Goal: Communication & Community: Share content

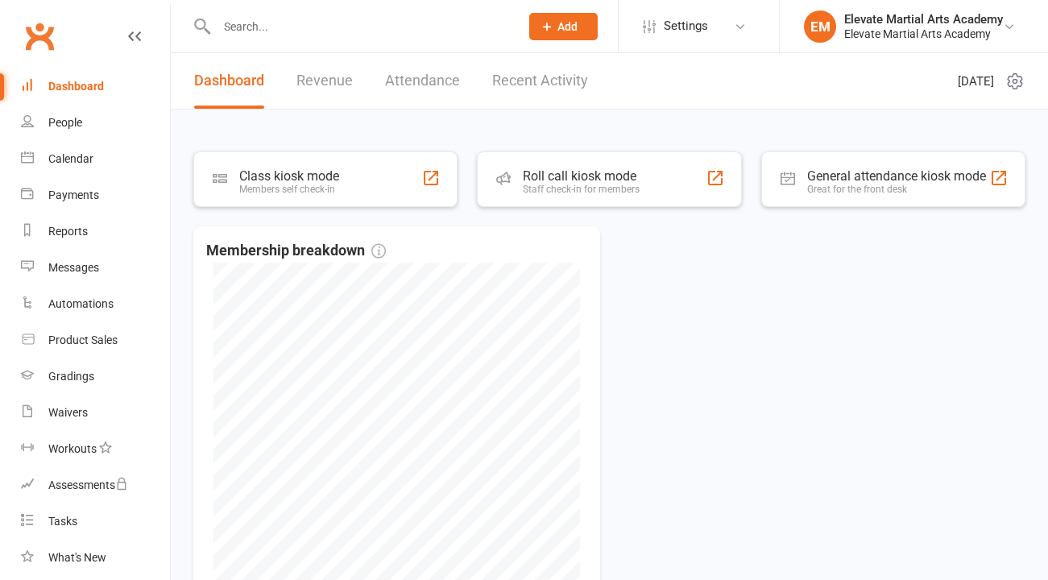
click at [274, 31] on input "text" at bounding box center [360, 26] width 297 height 23
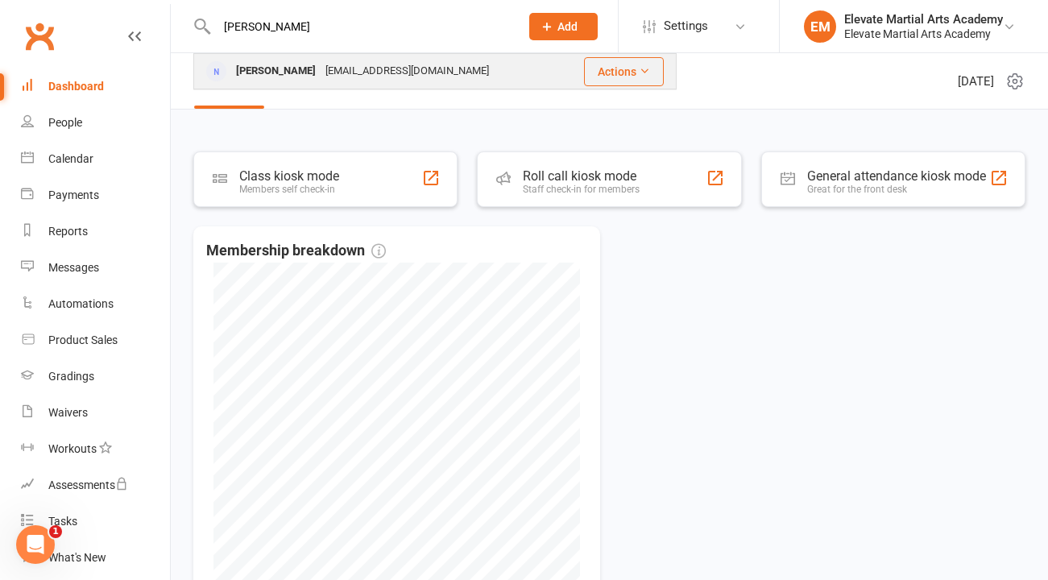
type input "[PERSON_NAME]"
click at [284, 73] on div "[PERSON_NAME]" at bounding box center [275, 71] width 89 height 23
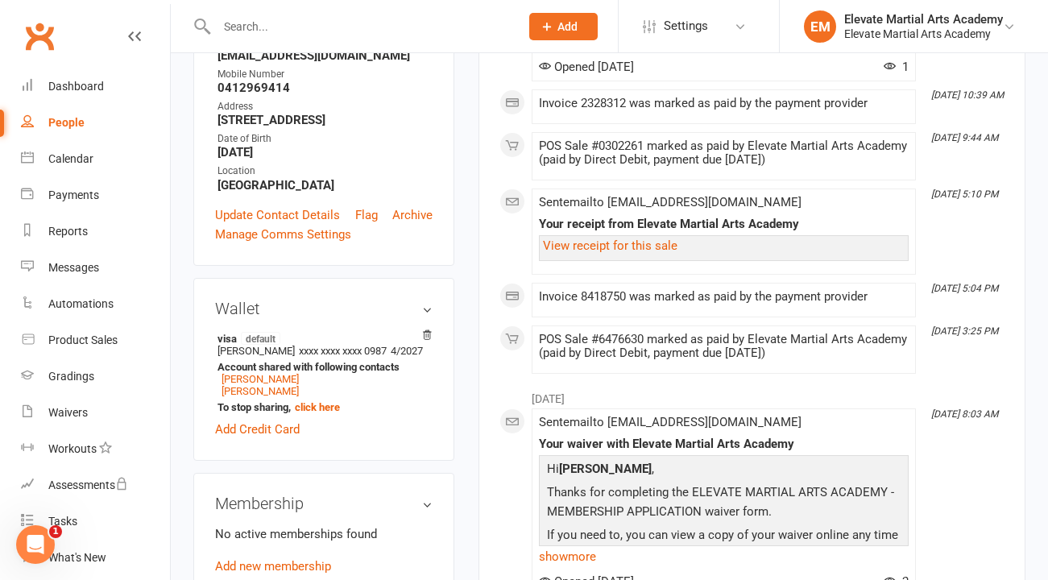
scroll to position [384, 0]
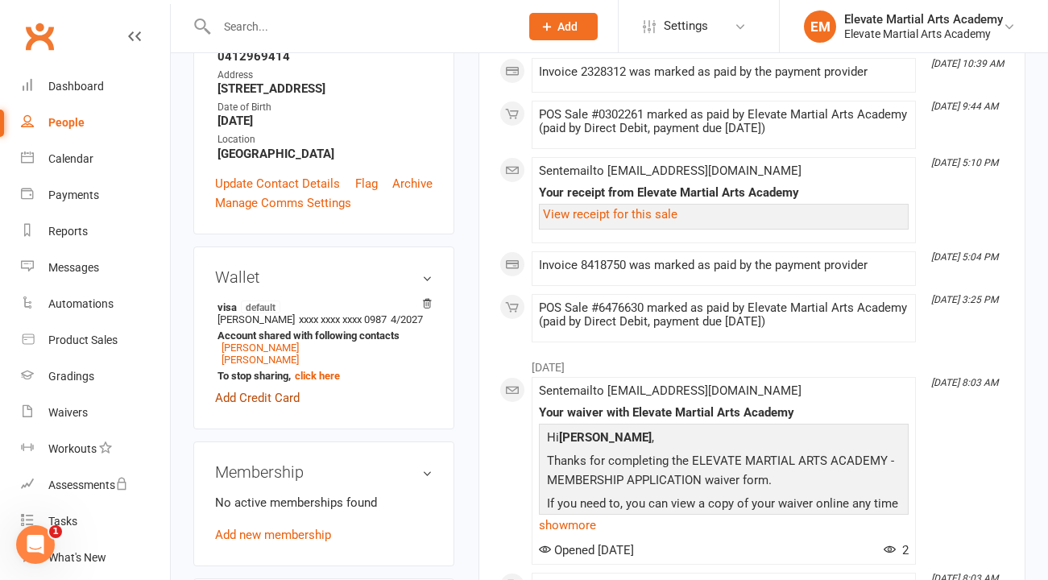
click at [284, 388] on link "Add Credit Card" at bounding box center [257, 397] width 85 height 19
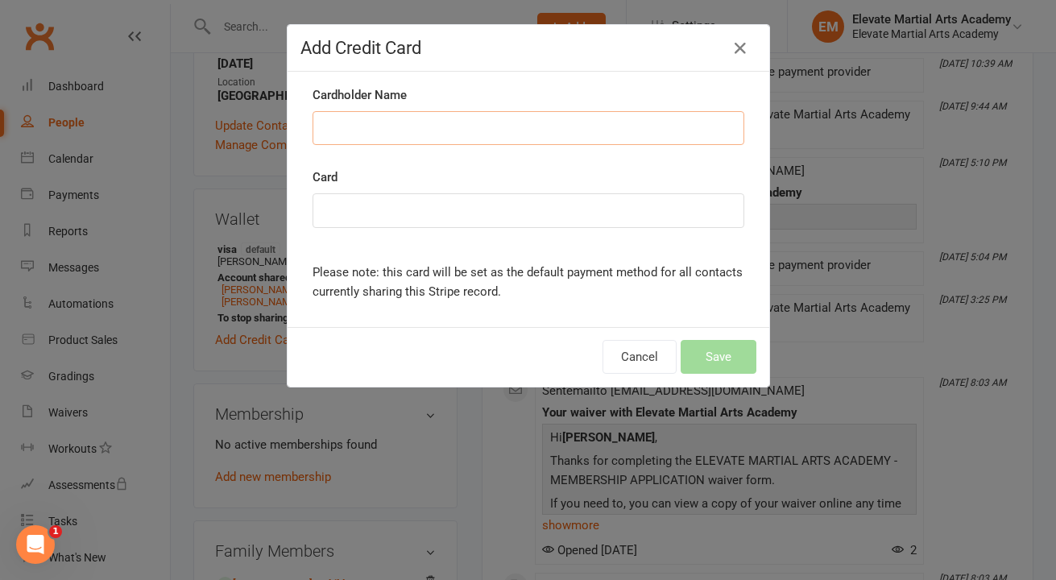
click at [362, 124] on input "Cardholder Name" at bounding box center [529, 128] width 432 height 34
type input "Santino A Romano"
click at [623, 53] on h4 "Add Credit Card" at bounding box center [528, 48] width 456 height 20
click at [566, 159] on div "Cardholder Name Santino A Romano" at bounding box center [528, 126] width 456 height 82
click at [719, 353] on button "Save" at bounding box center [719, 357] width 76 height 34
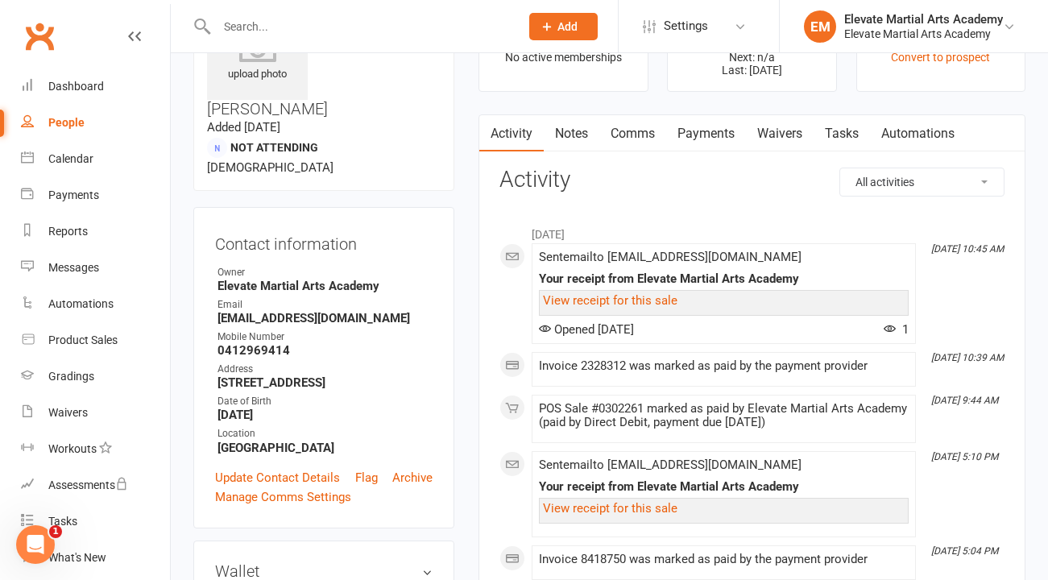
scroll to position [277, 0]
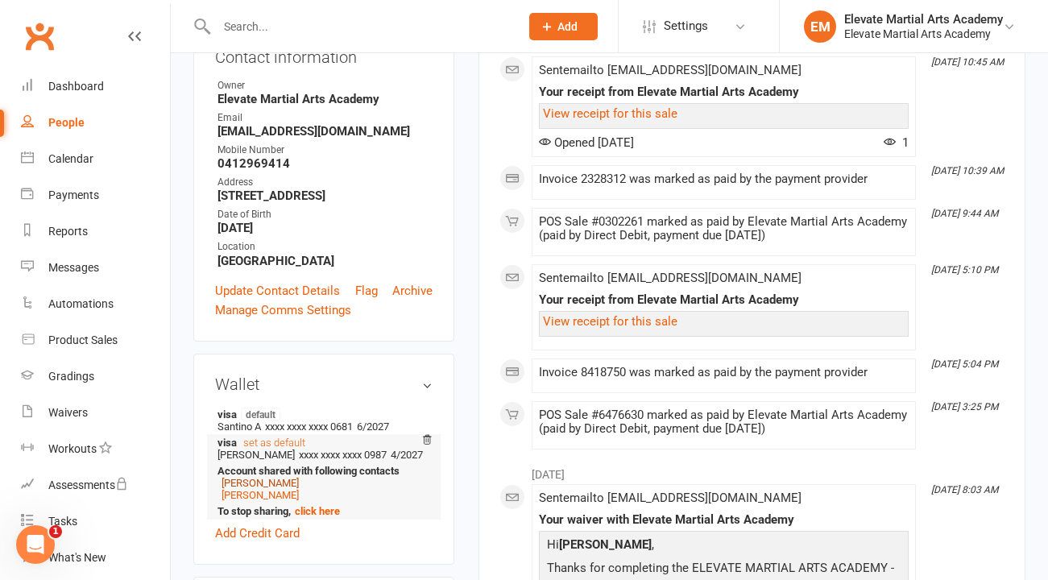
click at [261, 477] on link "[PERSON_NAME]" at bounding box center [260, 483] width 77 height 12
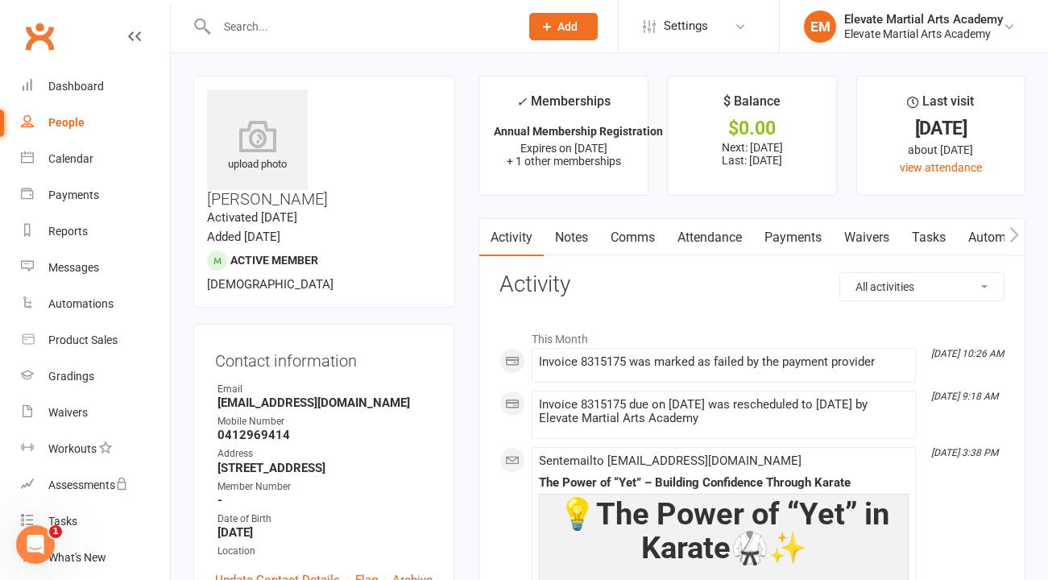
click at [776, 230] on link "Payments" at bounding box center [793, 237] width 80 height 37
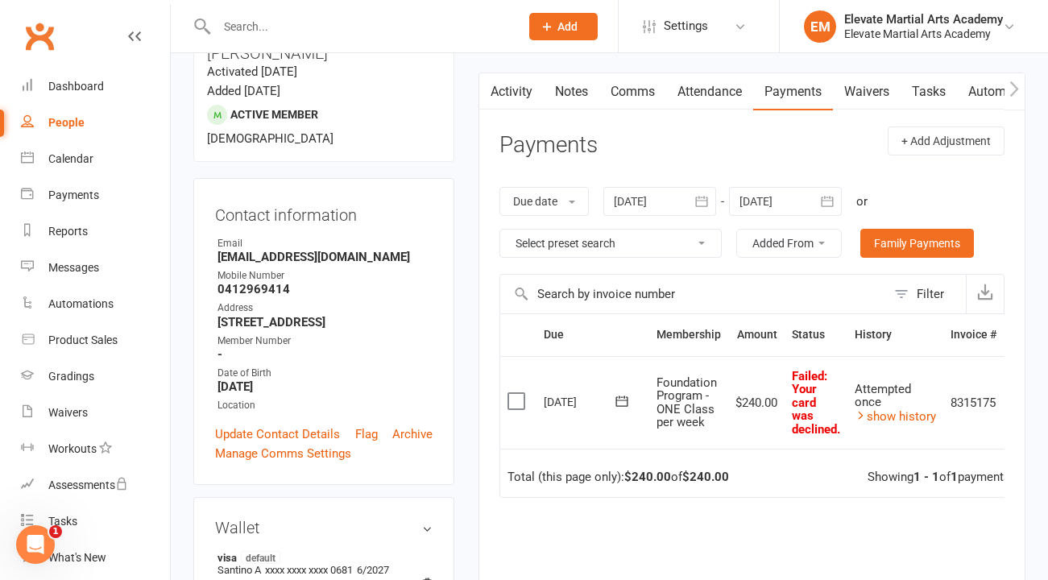
scroll to position [159, 0]
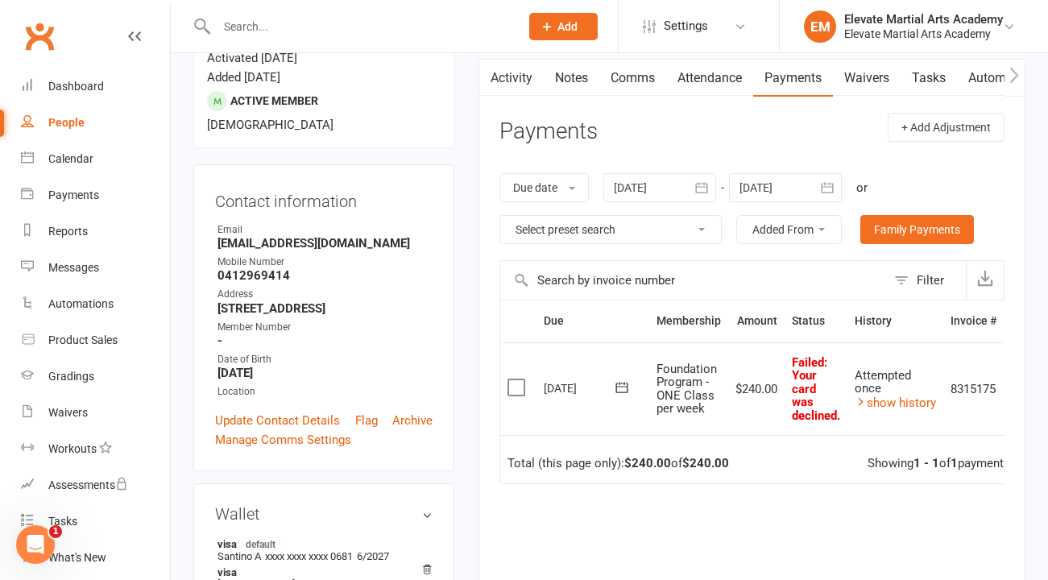
click at [622, 379] on icon at bounding box center [622, 387] width 16 height 16
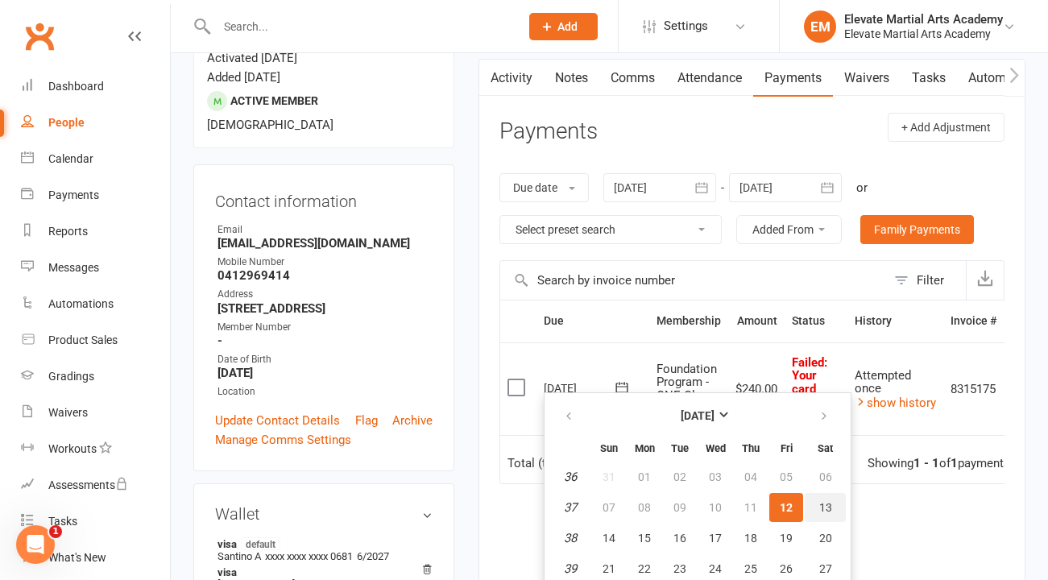
click at [822, 511] on span "13" at bounding box center [825, 507] width 13 height 13
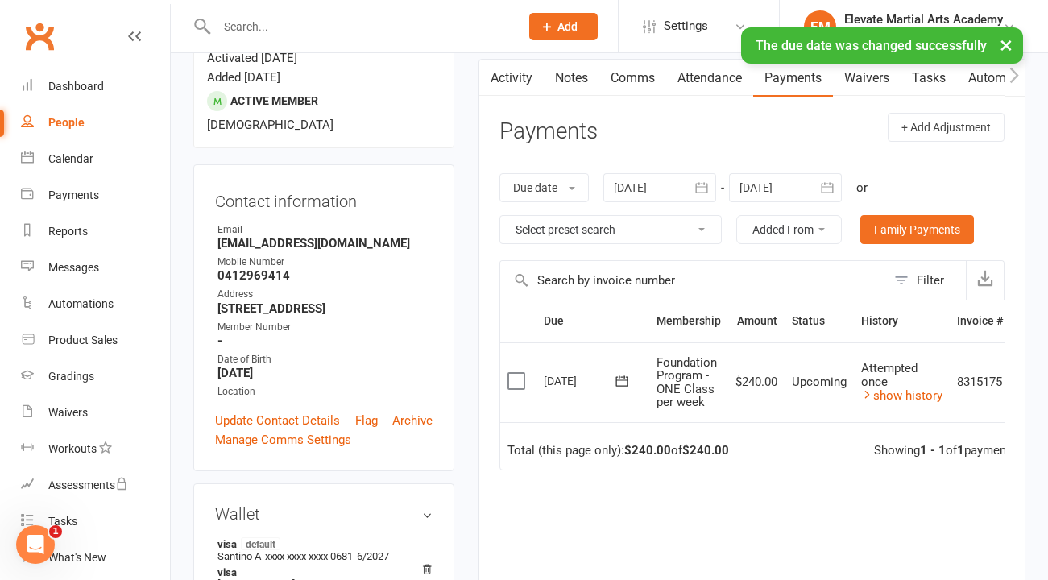
click at [623, 383] on icon at bounding box center [622, 381] width 16 height 16
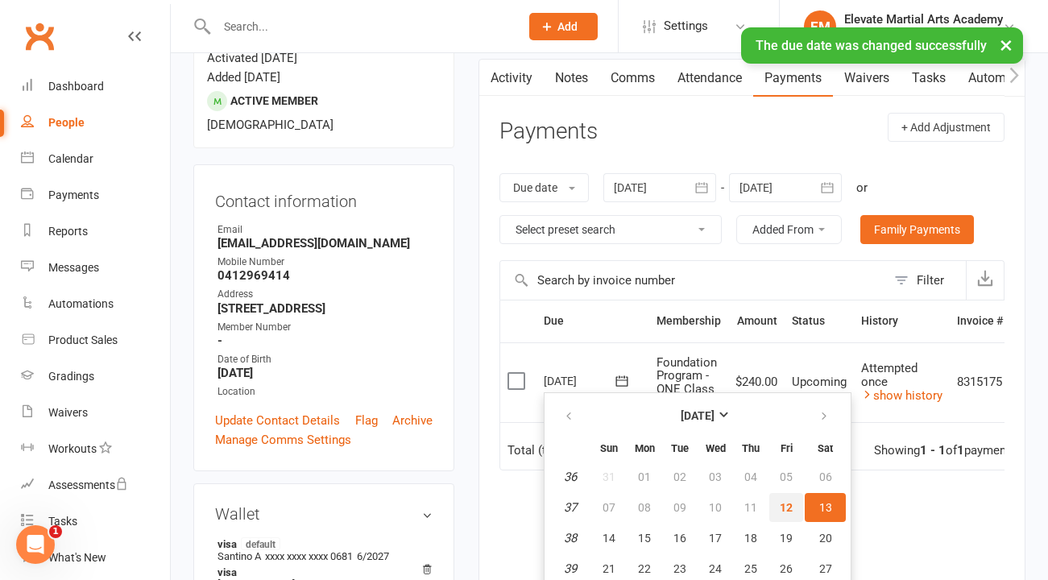
click at [783, 504] on span "12" at bounding box center [786, 507] width 13 height 13
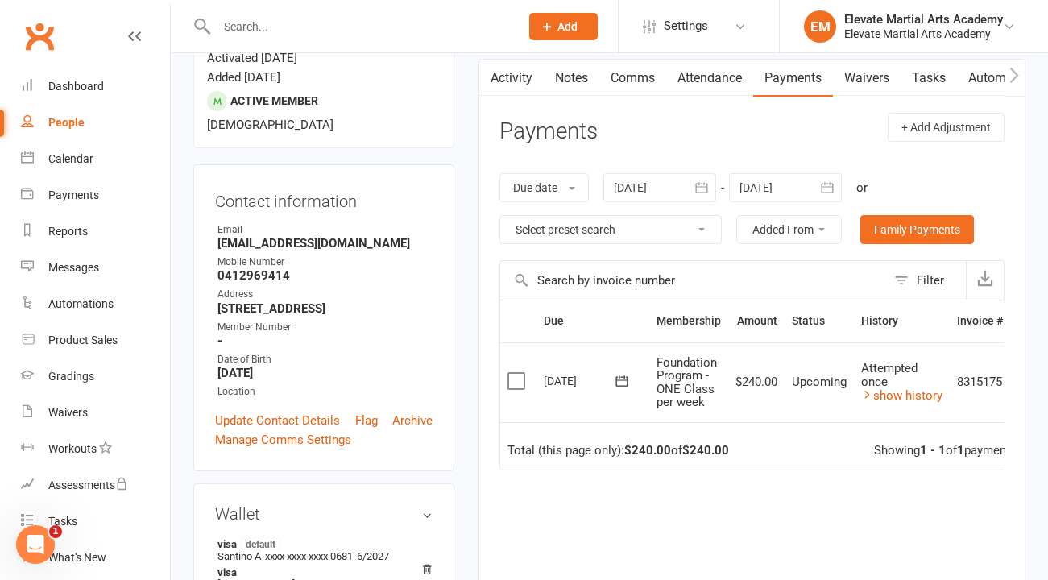
click at [621, 383] on icon at bounding box center [622, 381] width 16 height 16
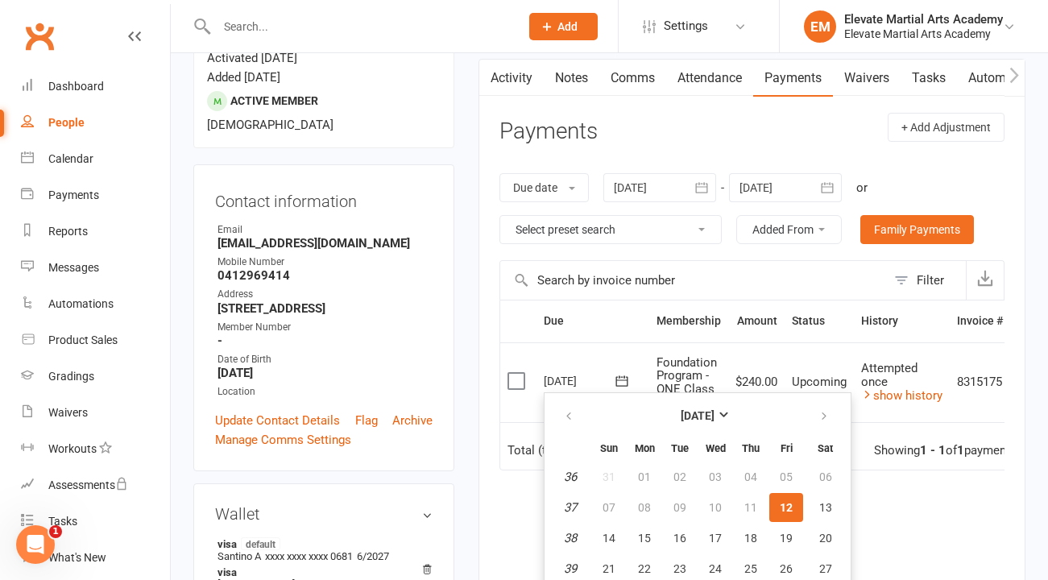
click at [782, 507] on span "12" at bounding box center [786, 507] width 13 height 13
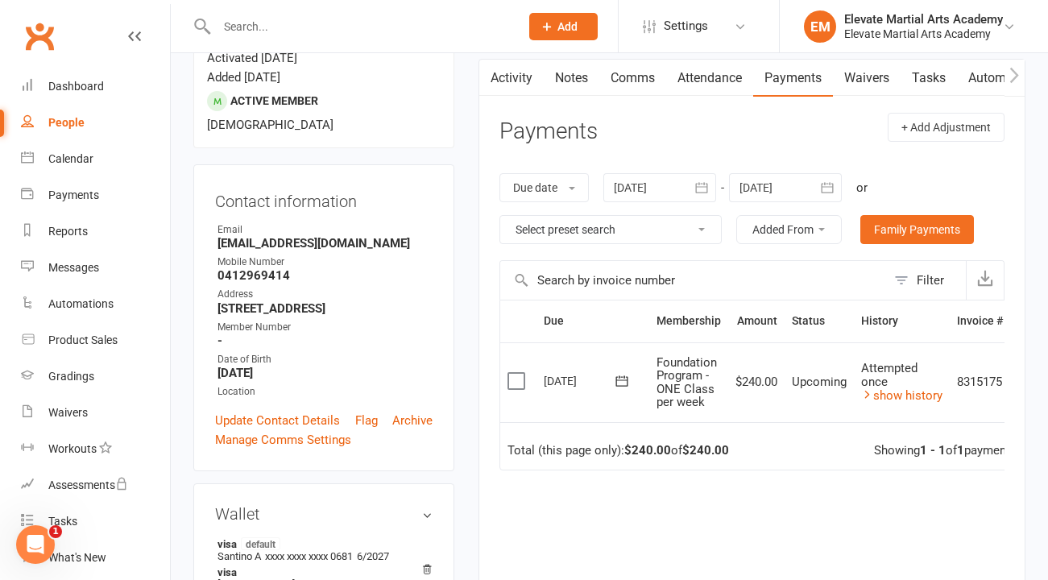
scroll to position [133, 0]
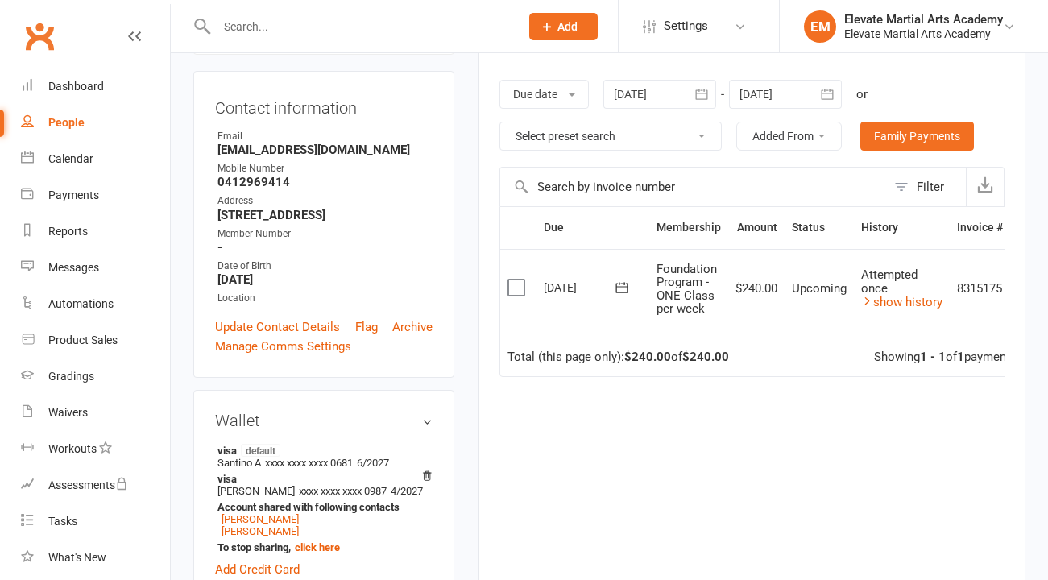
scroll to position [255, 0]
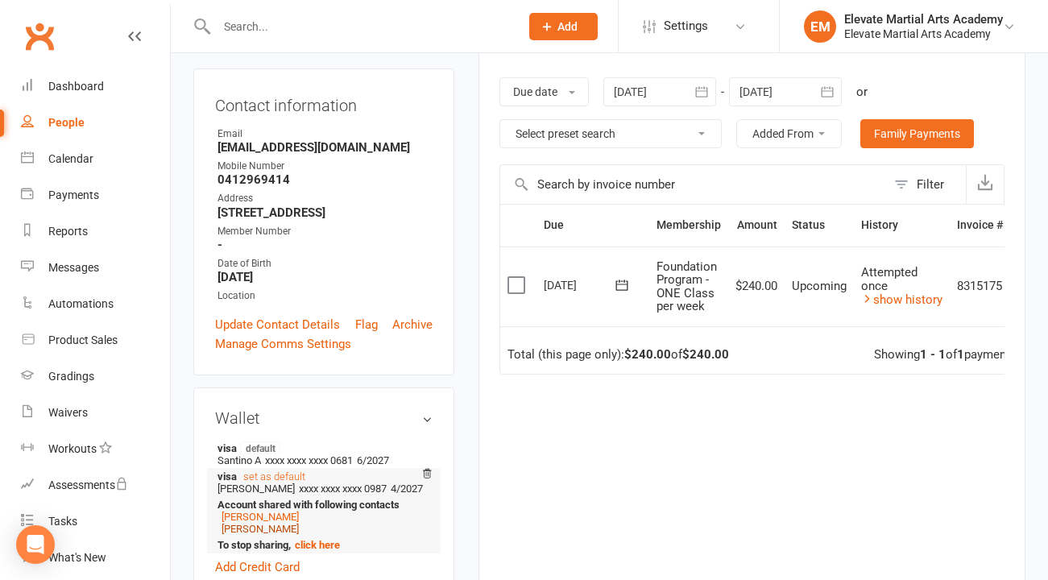
click at [266, 523] on link "[PERSON_NAME]" at bounding box center [260, 529] width 77 height 12
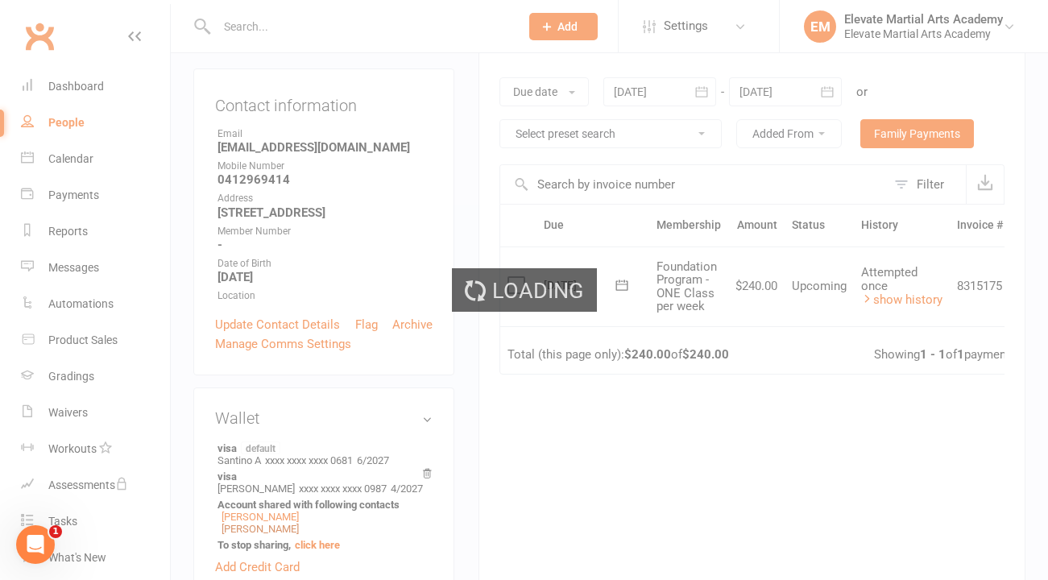
scroll to position [0, 0]
click at [653, 470] on div "Loading" at bounding box center [524, 290] width 1048 height 580
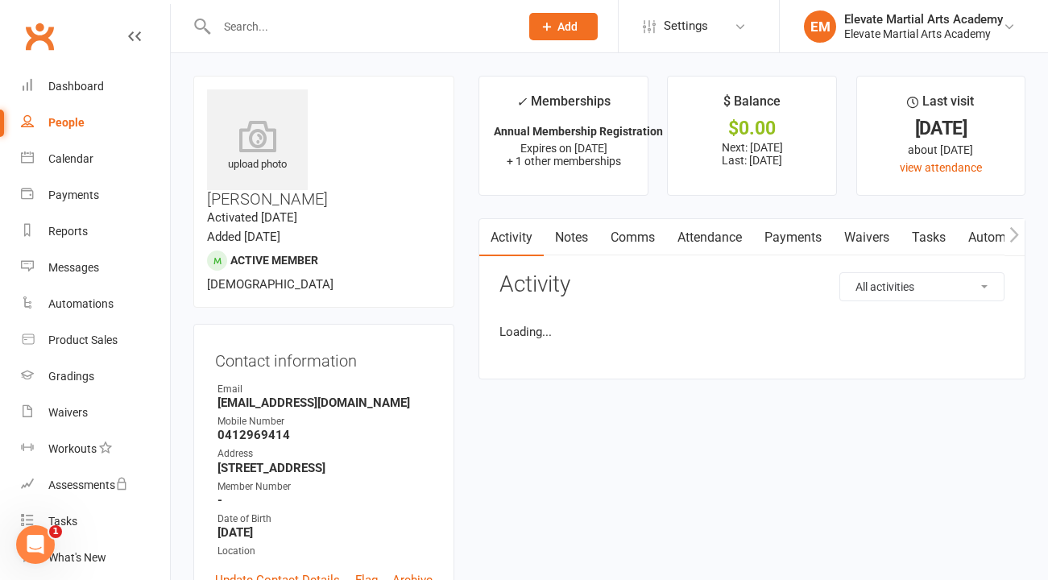
click at [788, 244] on link "Payments" at bounding box center [793, 237] width 80 height 37
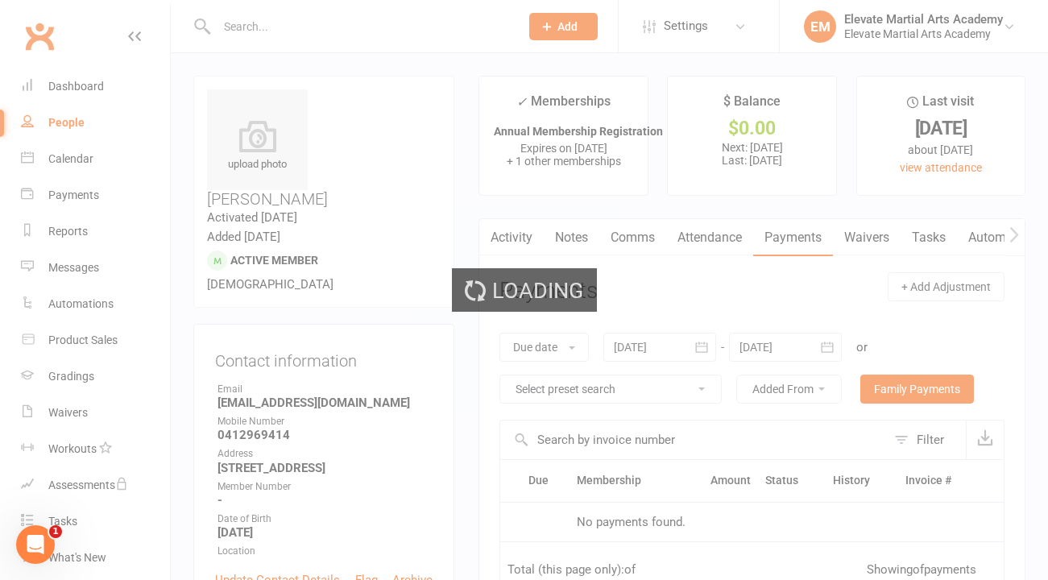
scroll to position [255, 0]
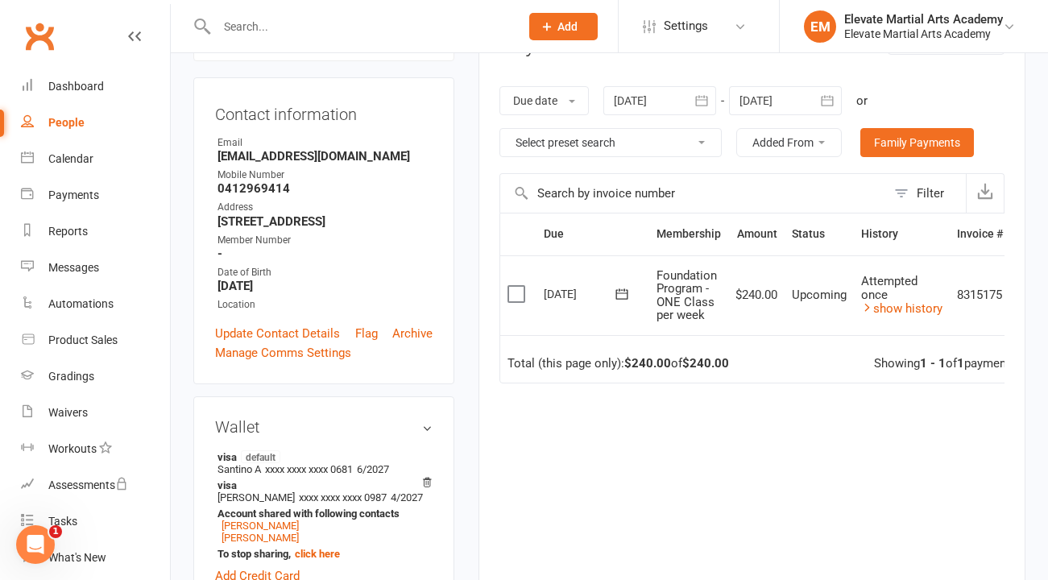
scroll to position [245, 0]
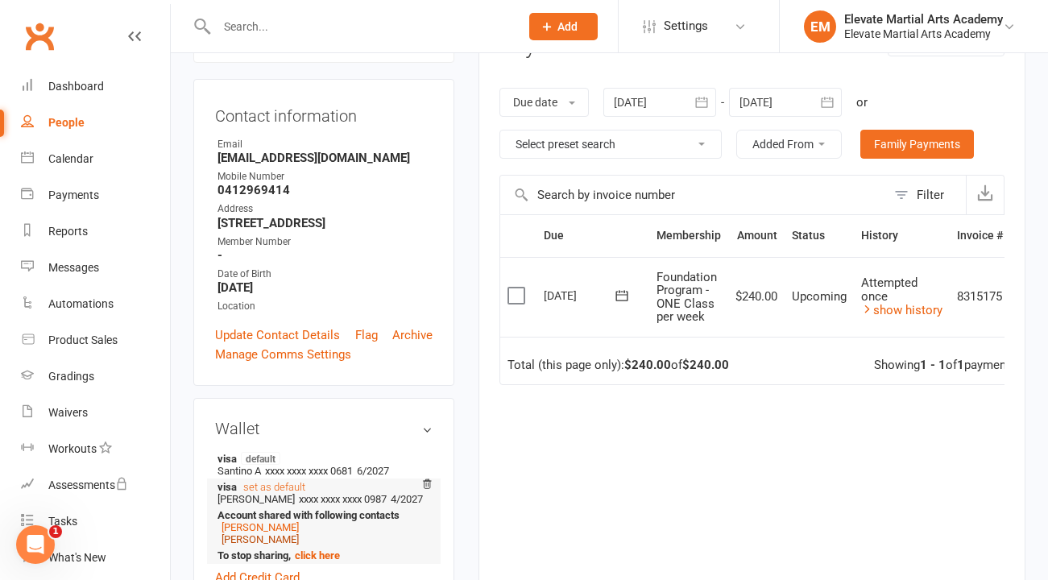
click at [237, 533] on link "[PERSON_NAME]" at bounding box center [260, 539] width 77 height 12
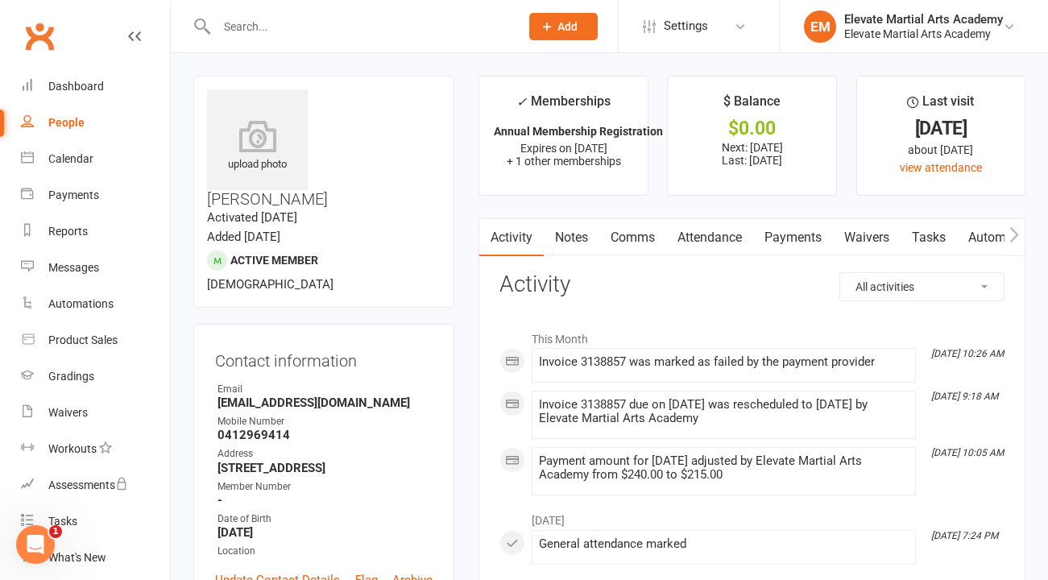
click at [792, 240] on link "Payments" at bounding box center [793, 237] width 80 height 37
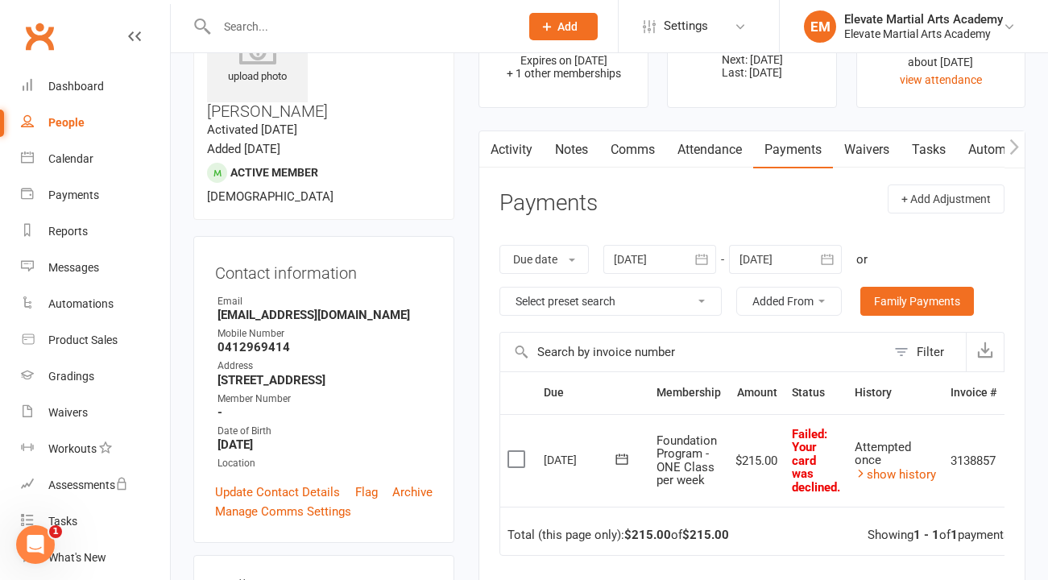
scroll to position [86, 0]
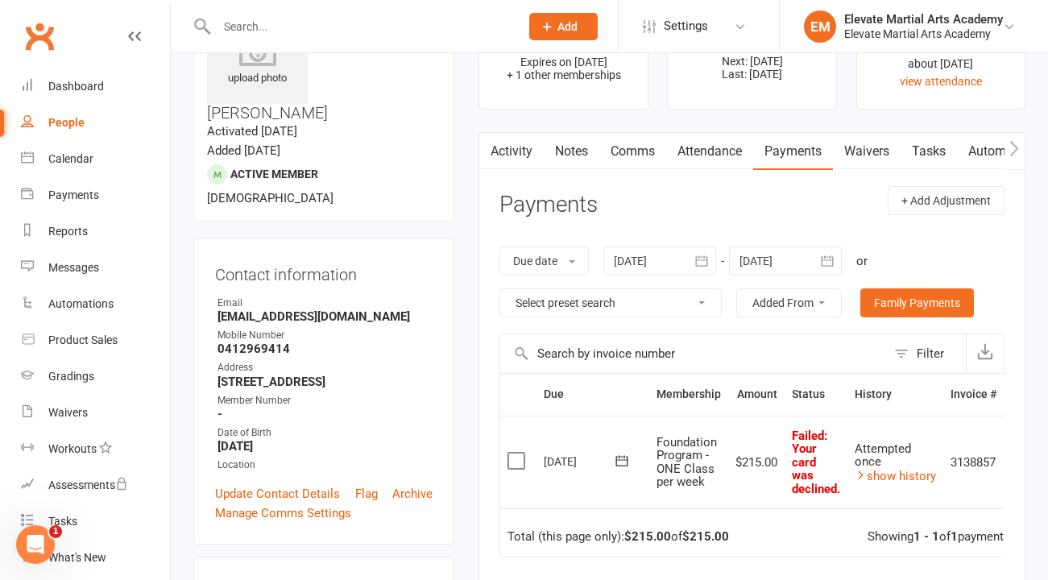
click at [625, 455] on icon at bounding box center [622, 460] width 12 height 10
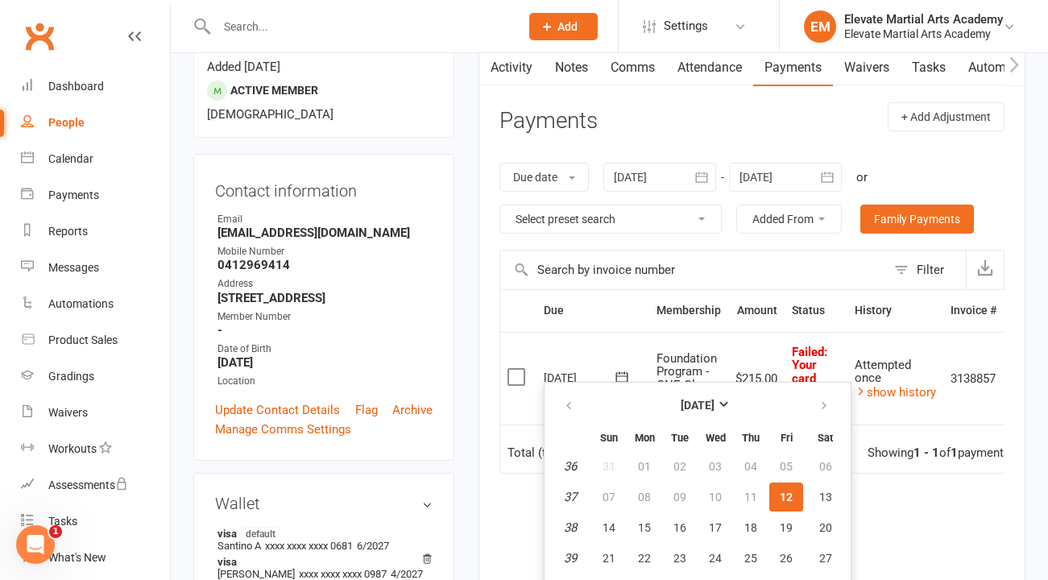
scroll to position [172, 0]
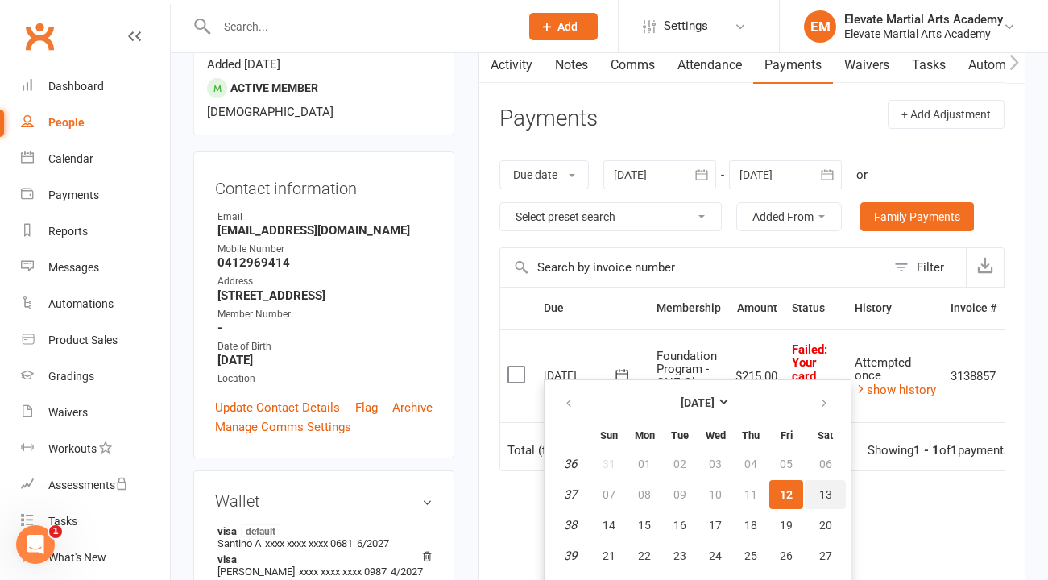
click at [828, 491] on span "13" at bounding box center [825, 494] width 13 height 13
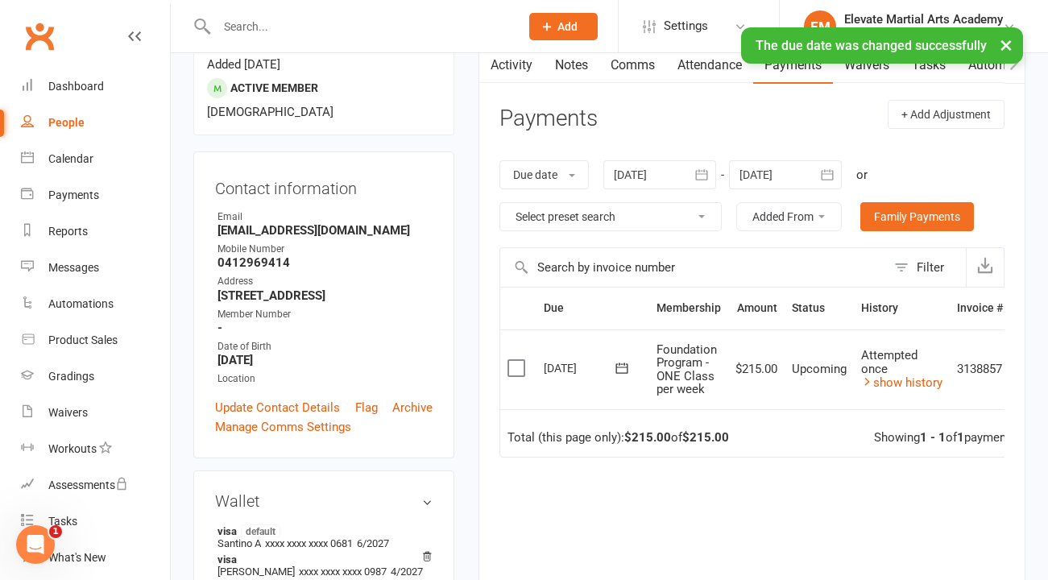
click at [625, 368] on icon at bounding box center [622, 368] width 16 height 16
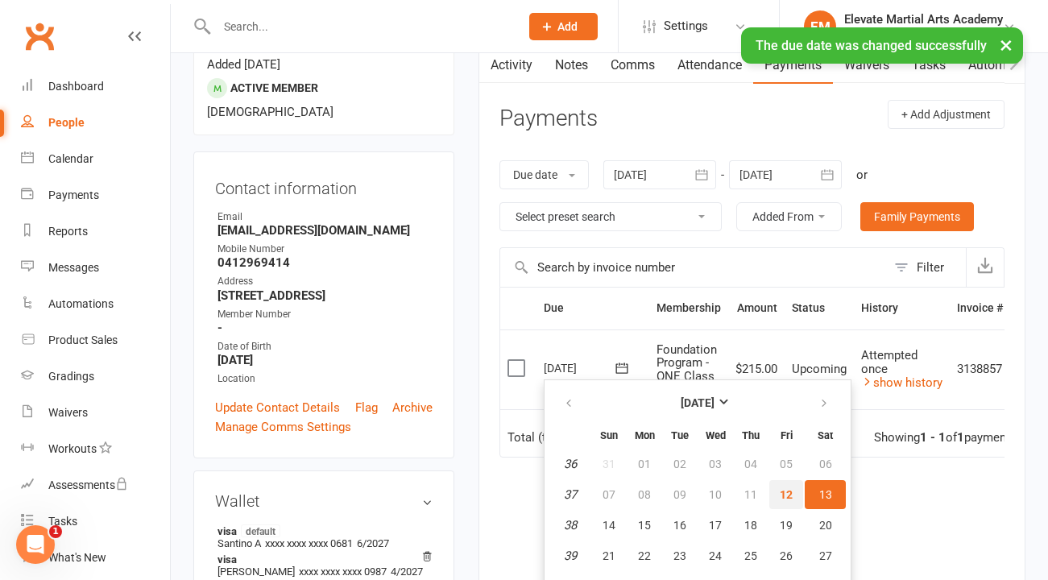
click at [784, 492] on span "12" at bounding box center [786, 494] width 13 height 13
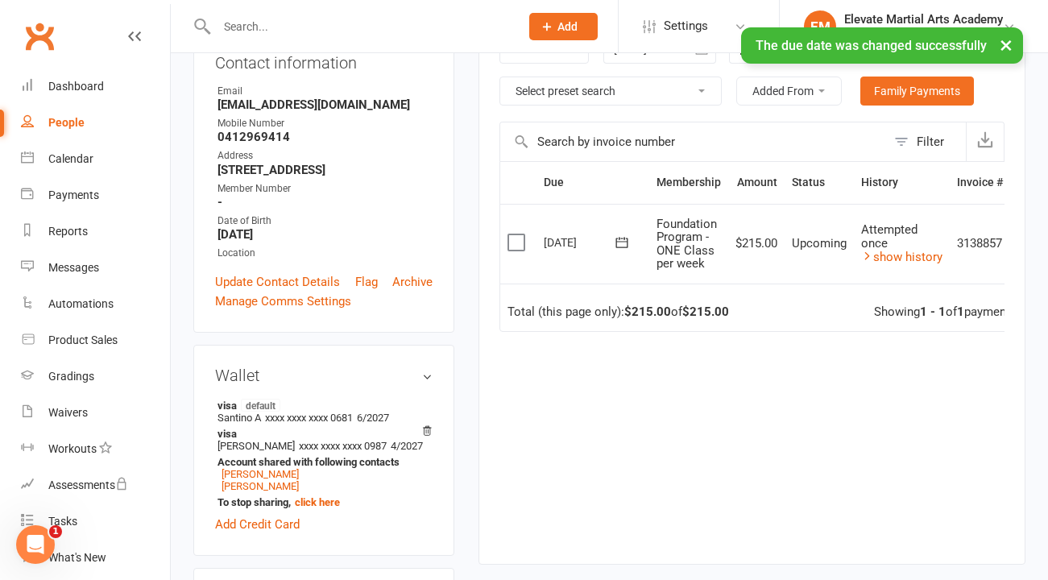
scroll to position [367, 0]
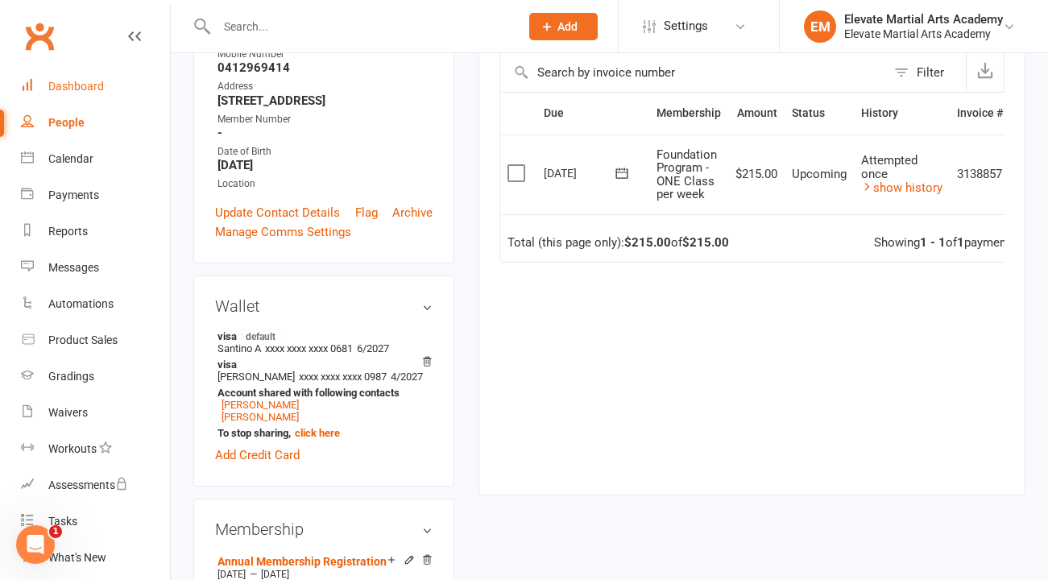
click at [89, 85] on div "Dashboard" at bounding box center [76, 86] width 56 height 13
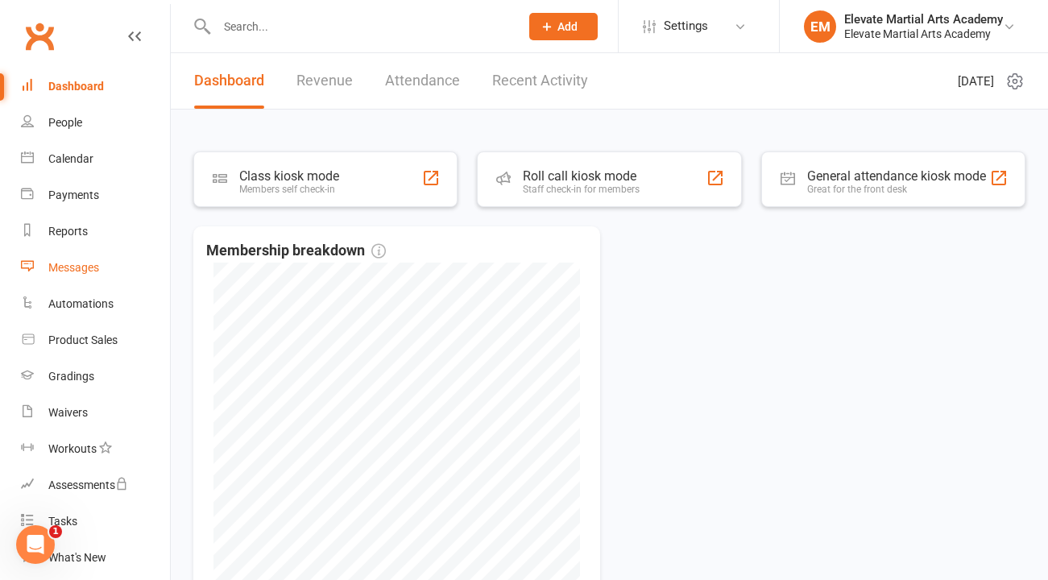
click at [84, 272] on div "Messages" at bounding box center [73, 267] width 51 height 13
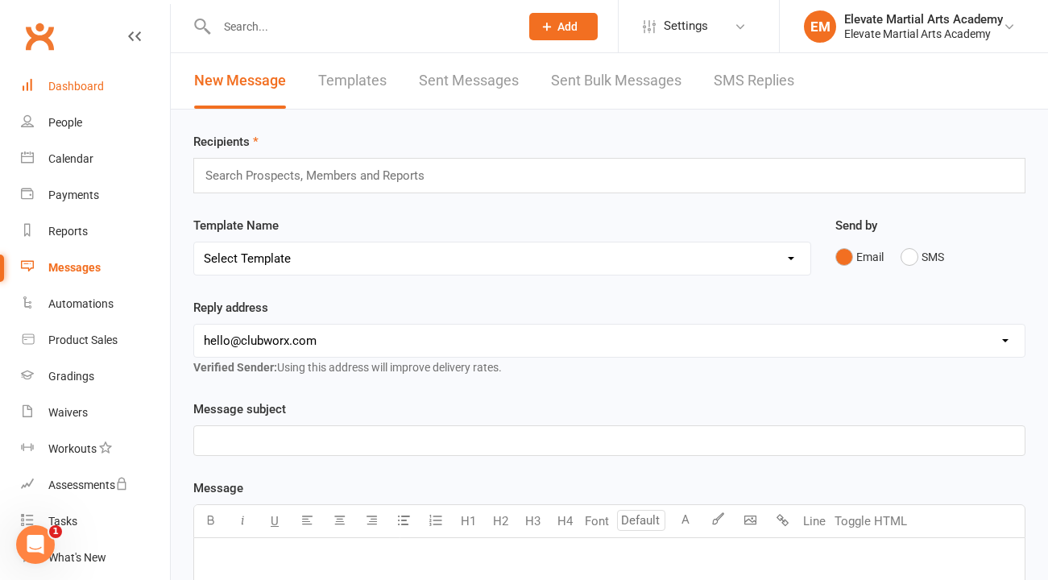
click at [91, 86] on div "Dashboard" at bounding box center [76, 86] width 56 height 13
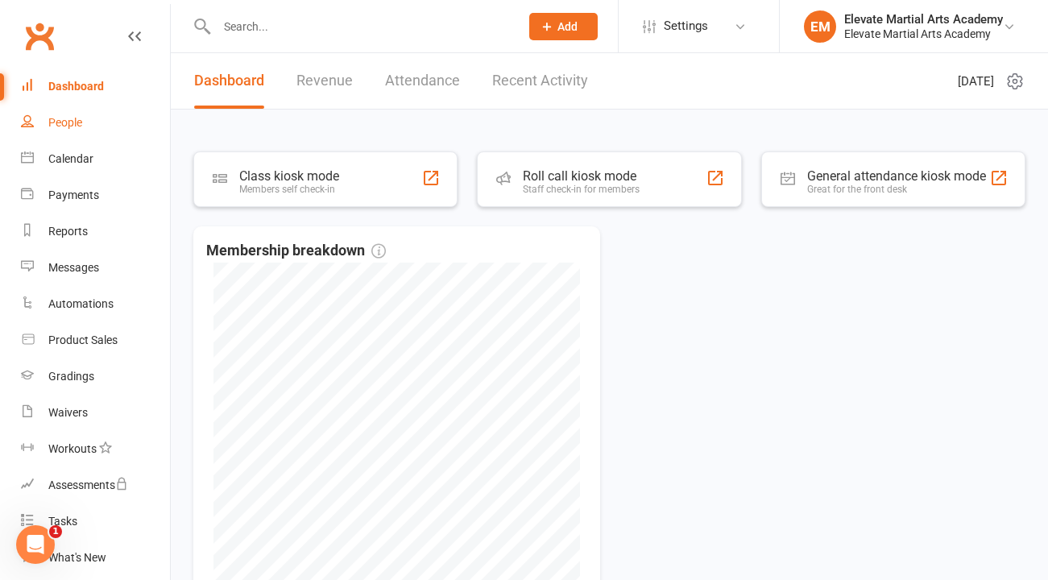
click at [68, 121] on div "People" at bounding box center [65, 122] width 34 height 13
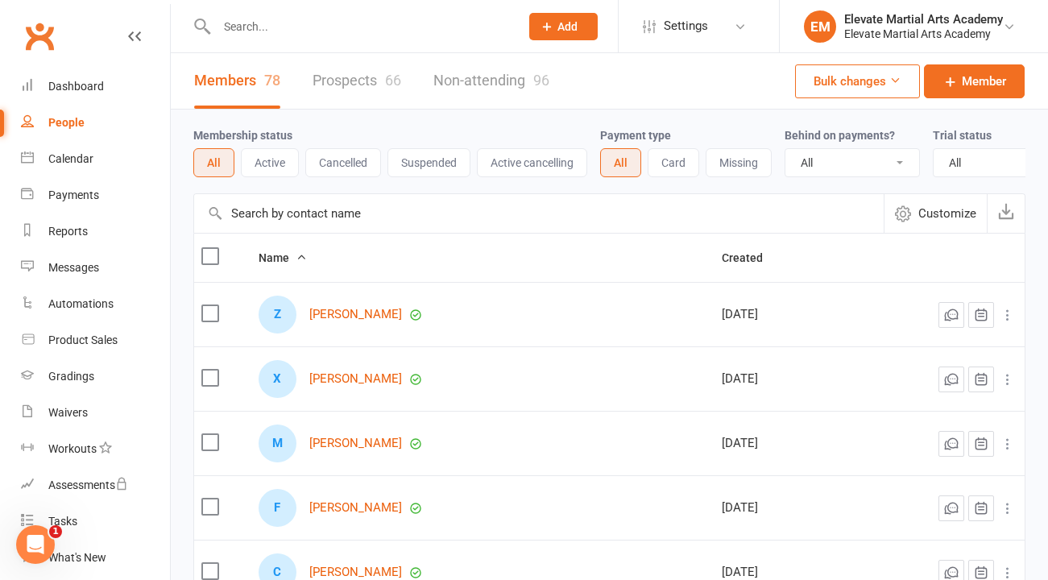
click at [274, 35] on input "text" at bounding box center [360, 26] width 297 height 23
type input "mary"
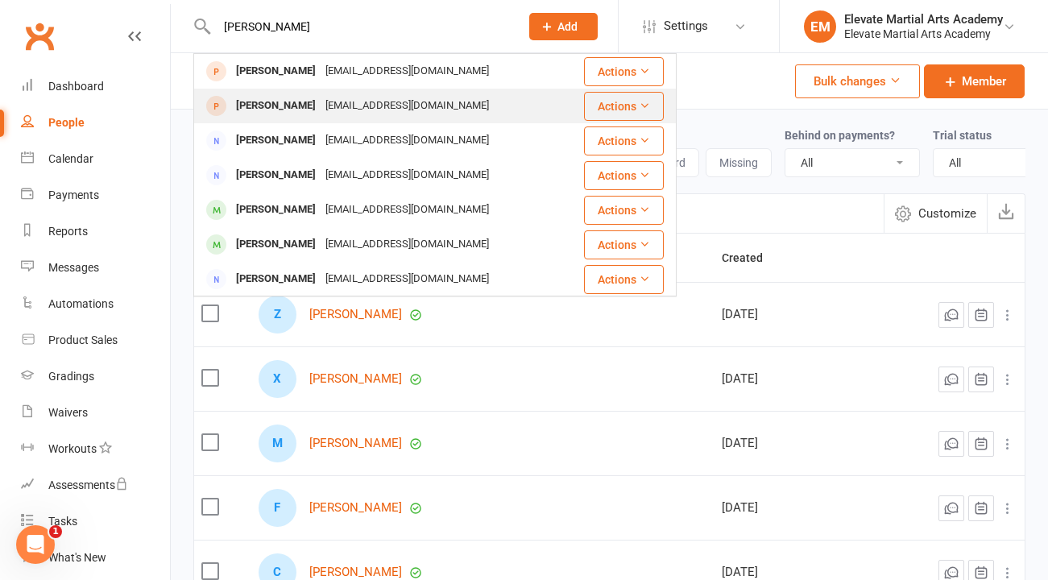
click at [298, 105] on div "Mary Nespinoza" at bounding box center [275, 105] width 89 height 23
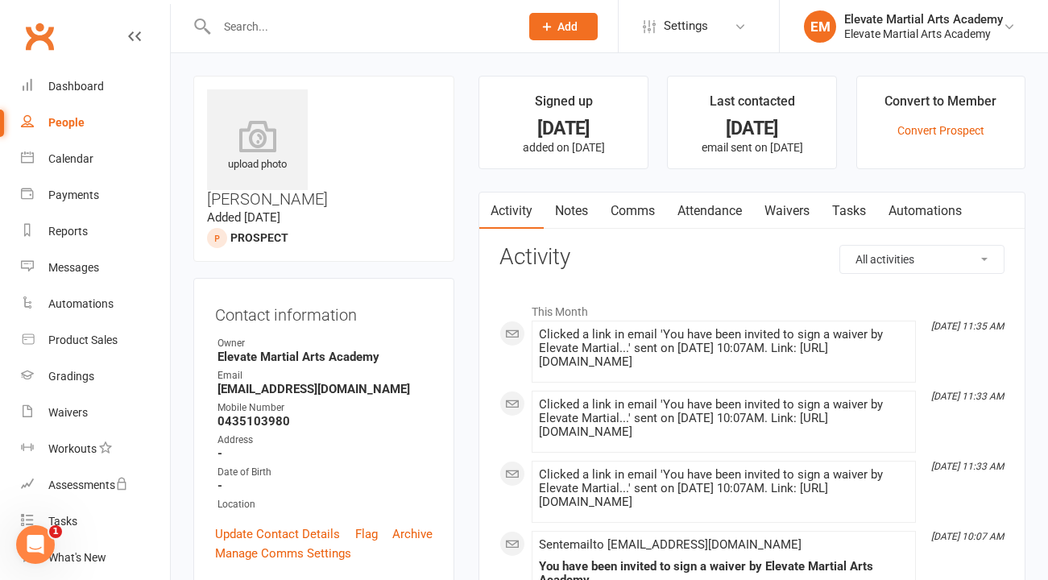
click at [634, 214] on link "Comms" at bounding box center [632, 211] width 67 height 37
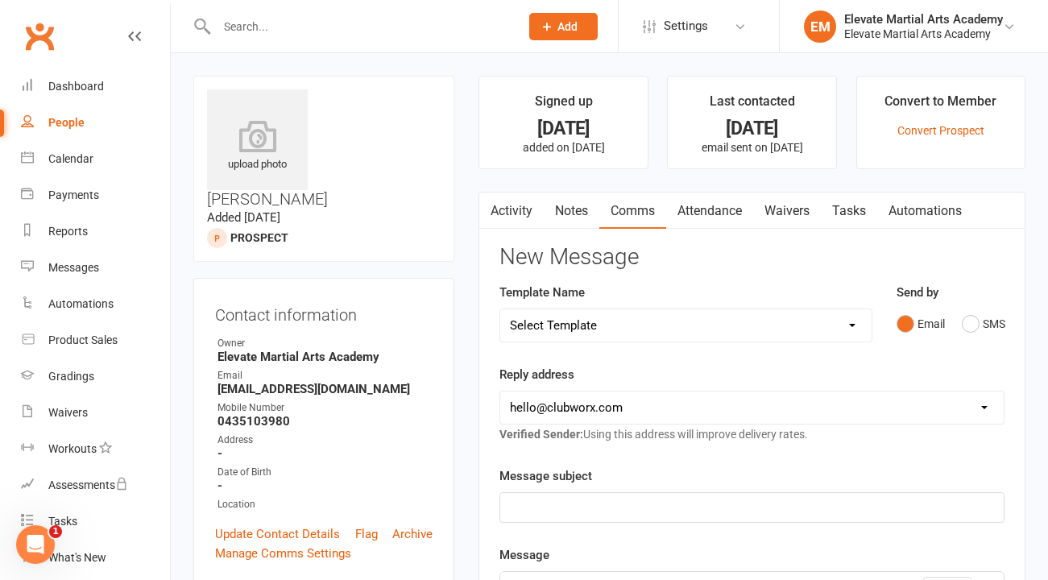
click at [647, 323] on select "Select Template" at bounding box center [685, 325] width 371 height 32
click at [655, 407] on select "hello@clubworx.com info@elevatema.com.au" at bounding box center [751, 407] width 503 height 32
select select "1"
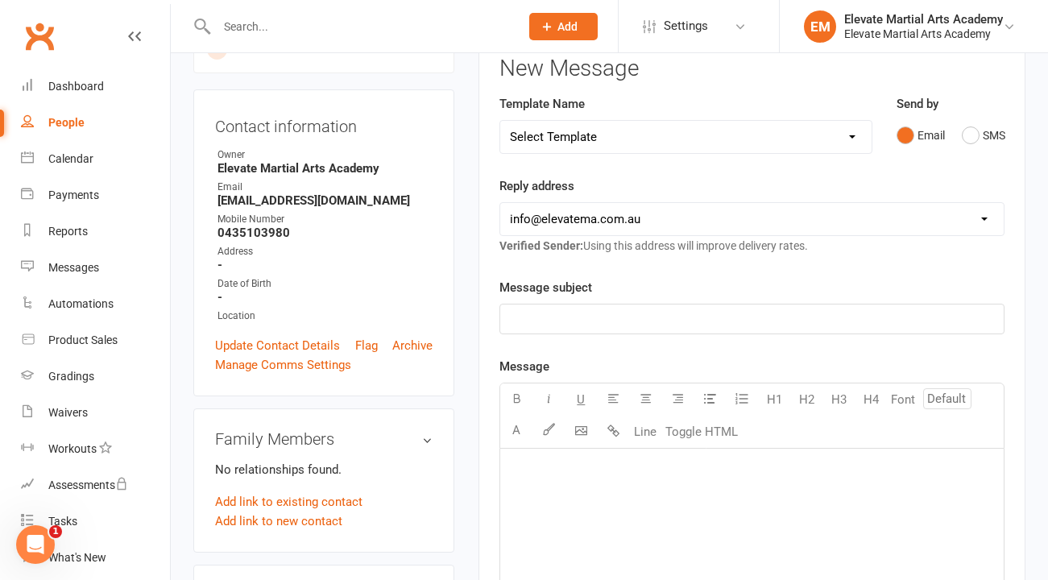
scroll to position [211, 0]
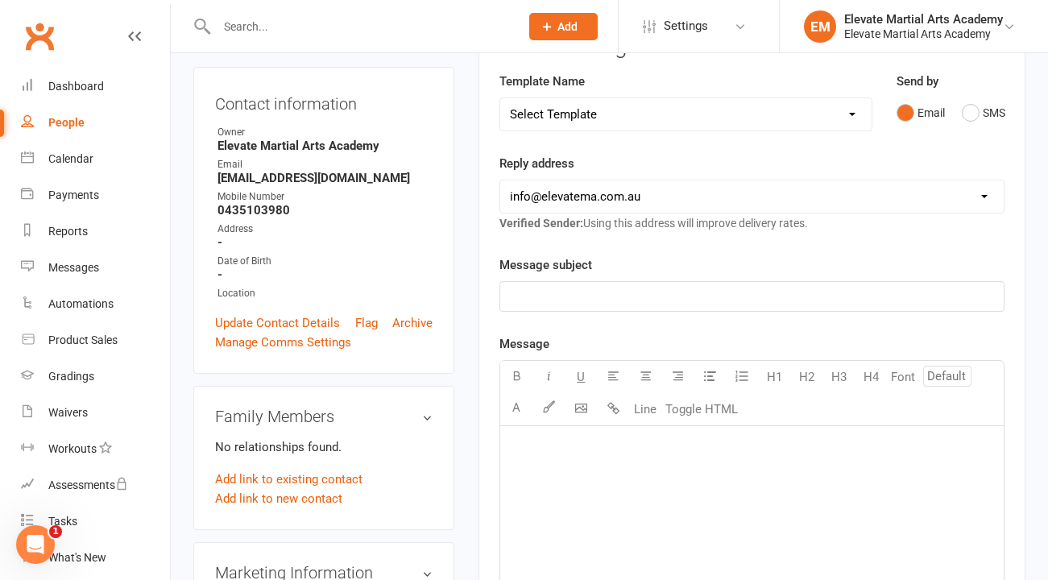
click at [636, 437] on p "﻿" at bounding box center [752, 446] width 484 height 19
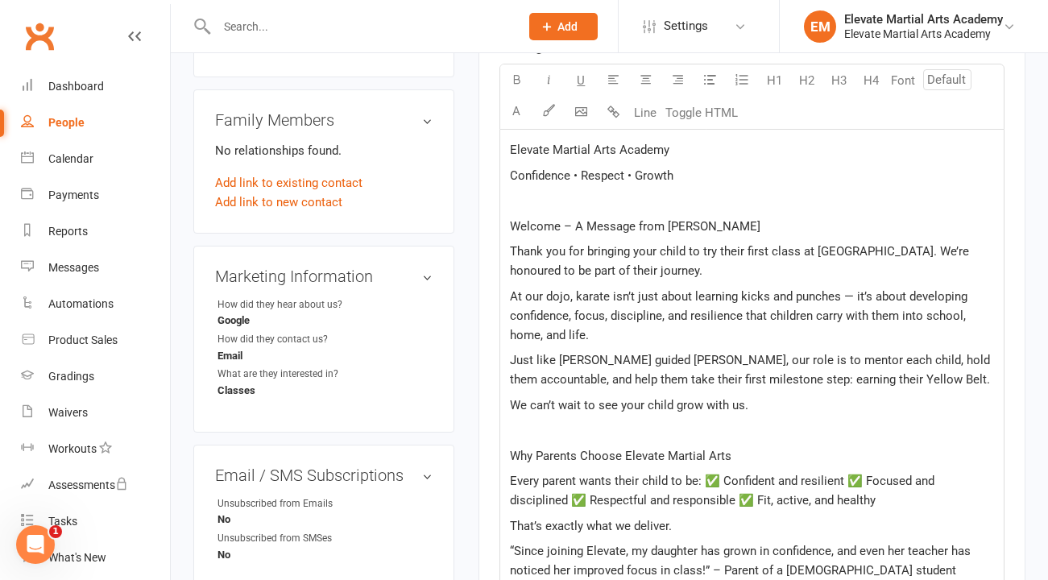
scroll to position [496, 0]
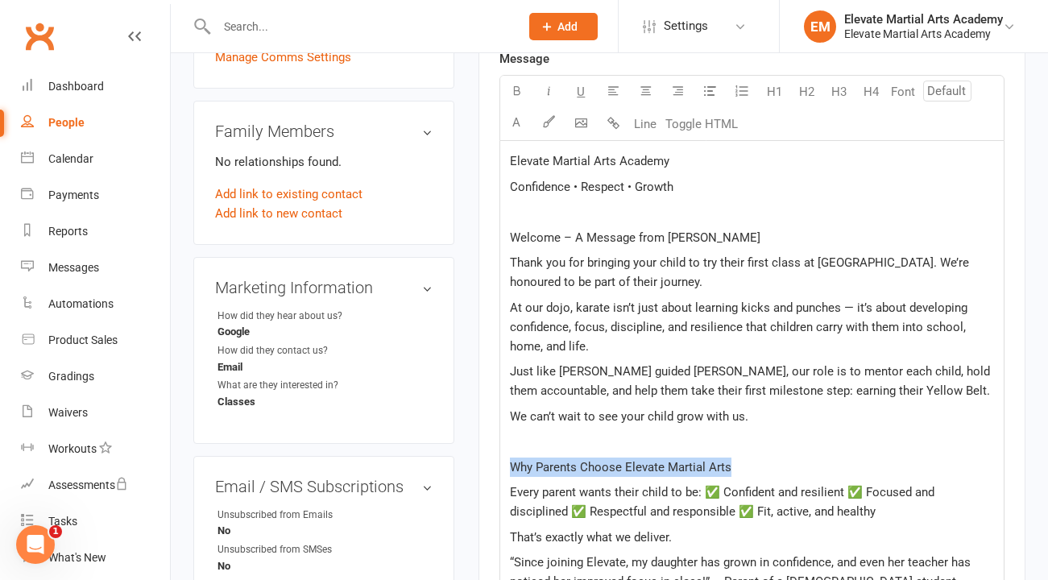
drag, startPoint x: 510, startPoint y: 465, endPoint x: 762, endPoint y: 474, distance: 252.3
click at [762, 474] on p "Why Parents Choose Elevate Martial Arts" at bounding box center [752, 467] width 484 height 19
click at [515, 88] on icon "button" at bounding box center [517, 91] width 12 height 12
click at [805, 93] on button "H2" at bounding box center [806, 92] width 32 height 32
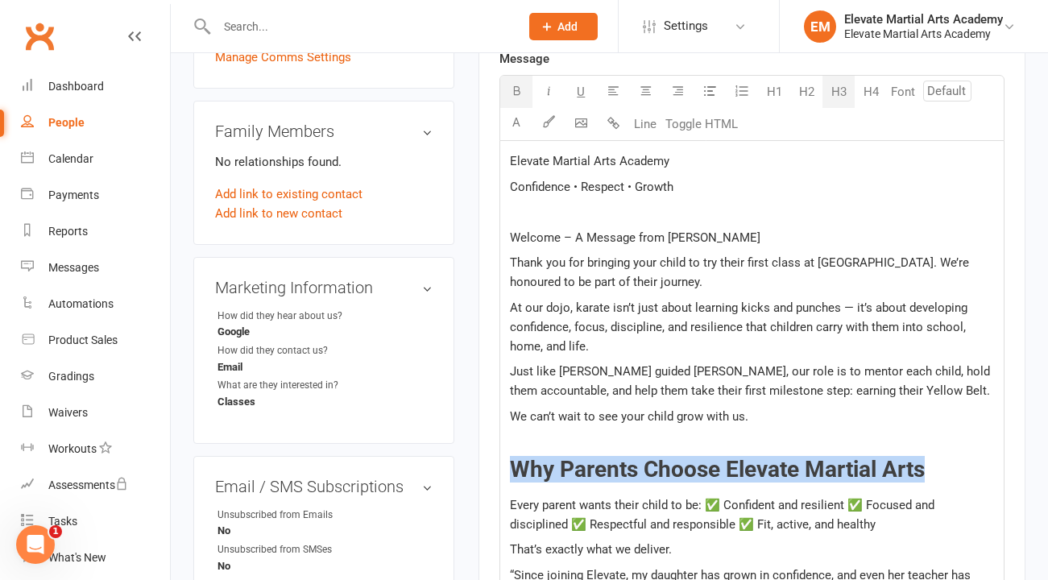
click at [833, 89] on button "H3" at bounding box center [838, 92] width 32 height 32
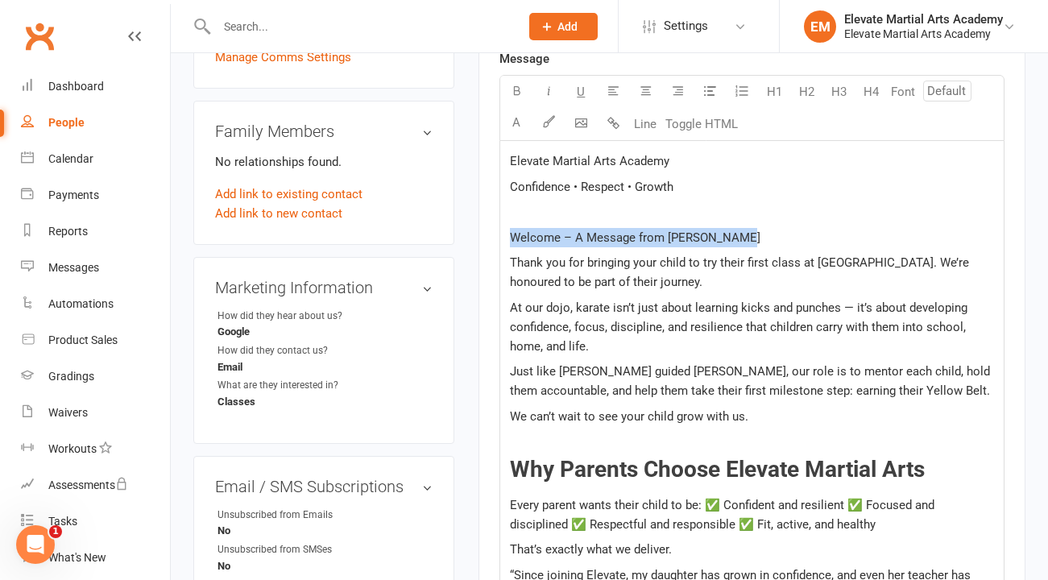
drag, startPoint x: 511, startPoint y: 235, endPoint x: 752, endPoint y: 232, distance: 240.9
click at [752, 232] on p "Welcome – A Message from Sensei Nabil" at bounding box center [752, 237] width 484 height 19
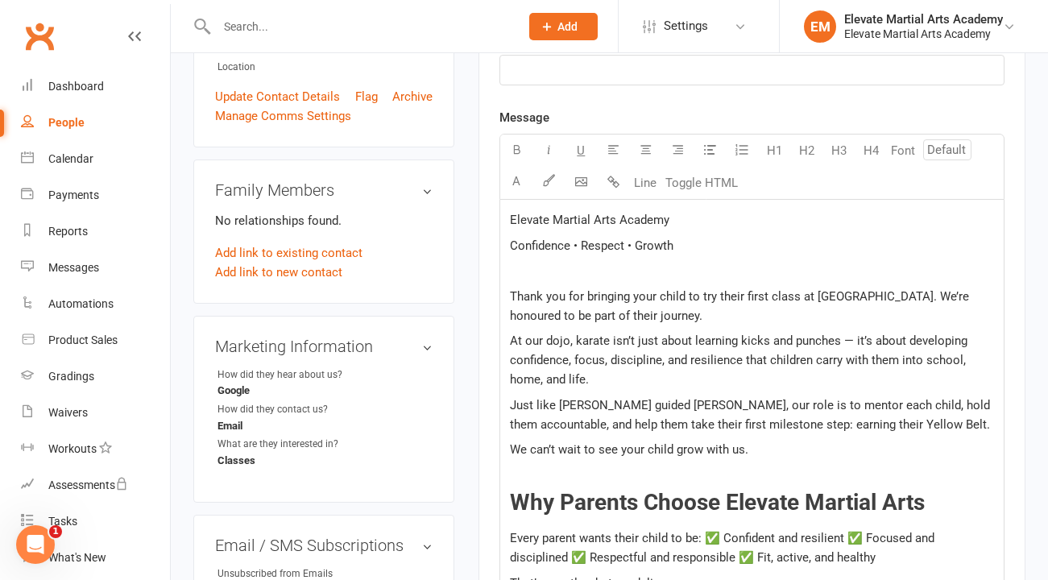
scroll to position [437, 0]
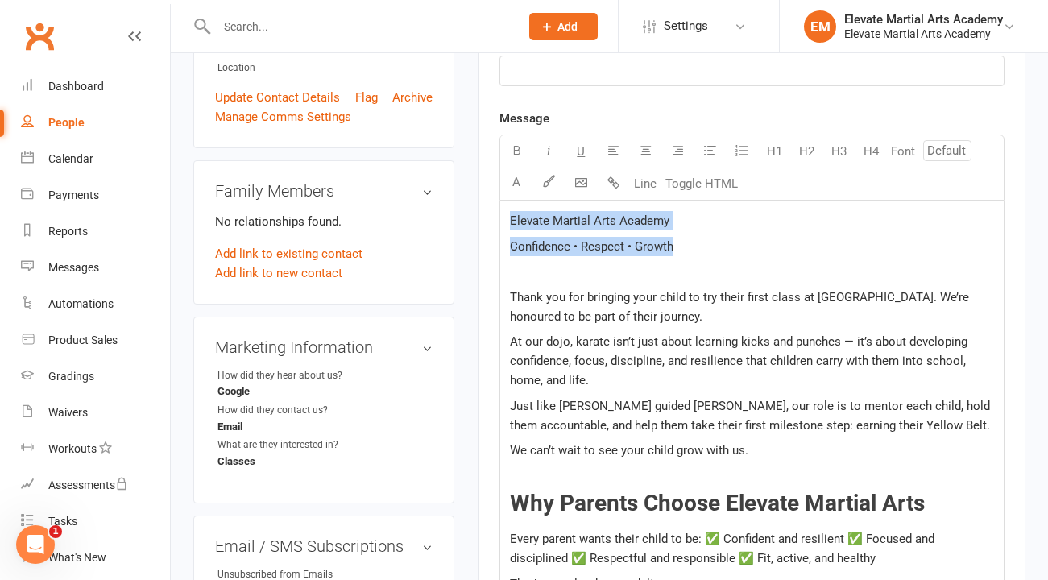
drag, startPoint x: 511, startPoint y: 220, endPoint x: 681, endPoint y: 249, distance: 172.4
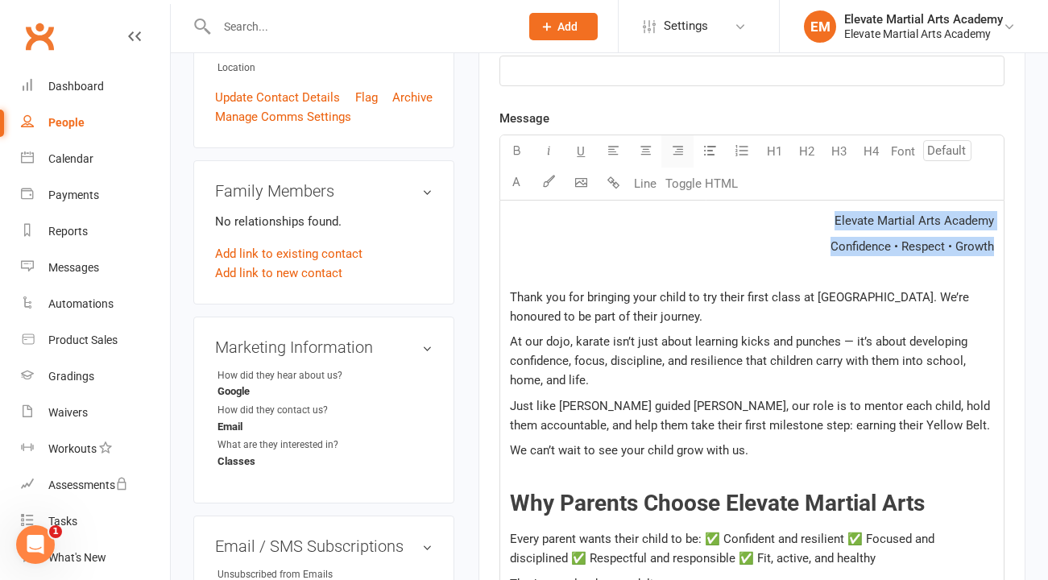
click at [679, 149] on icon "button" at bounding box center [678, 150] width 12 height 12
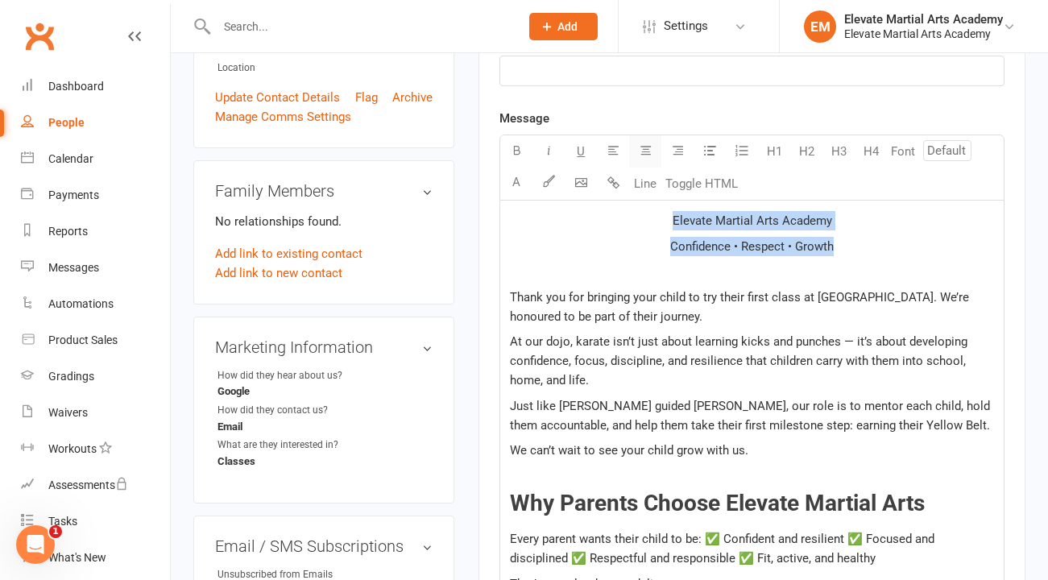
click at [646, 149] on icon "button" at bounding box center [646, 150] width 12 height 12
click at [809, 151] on button "H2" at bounding box center [806, 151] width 32 height 32
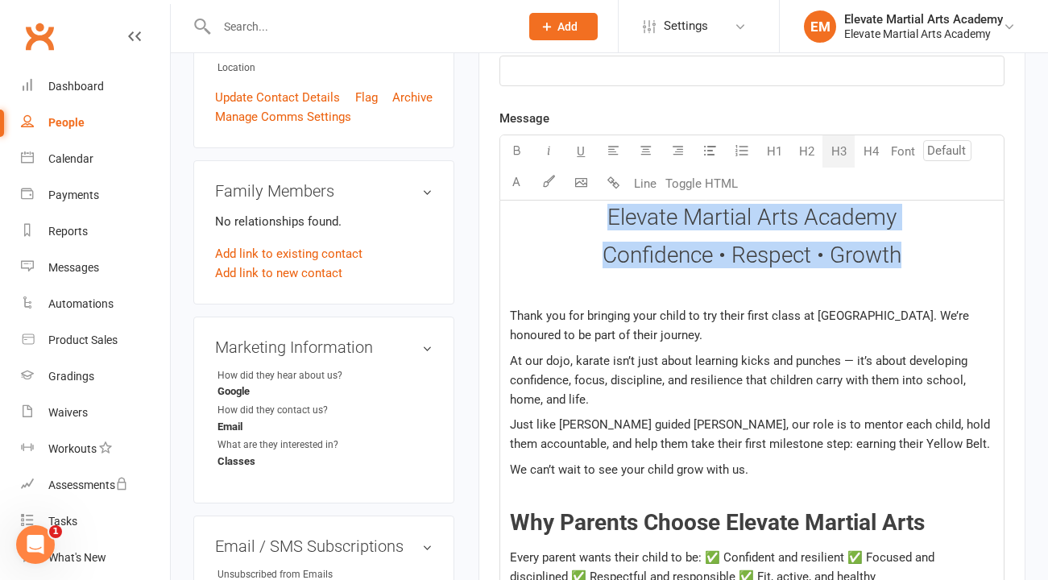
click at [834, 154] on button "H3" at bounding box center [838, 151] width 32 height 32
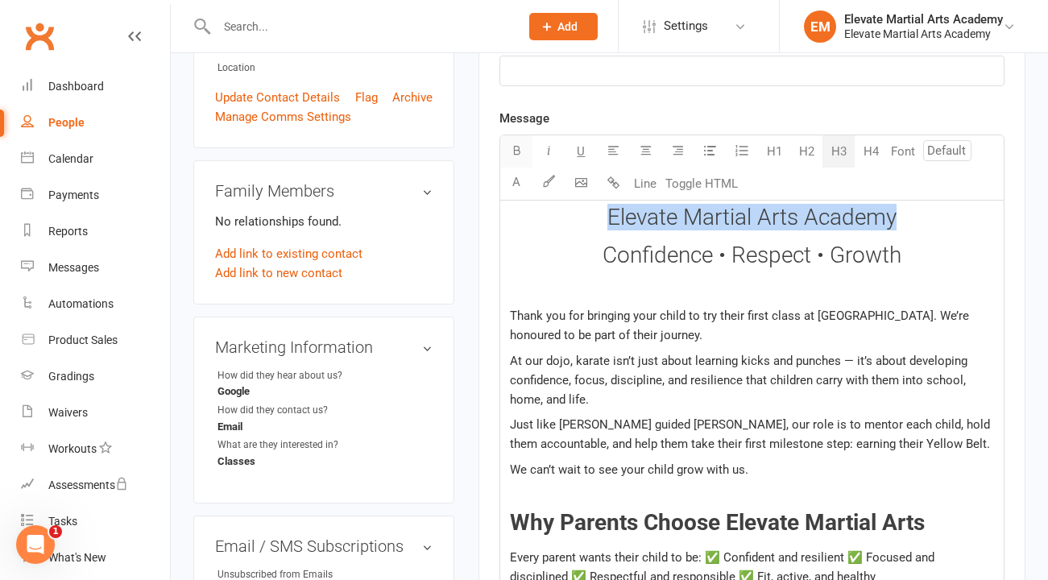
click at [519, 151] on icon "button" at bounding box center [517, 150] width 12 height 12
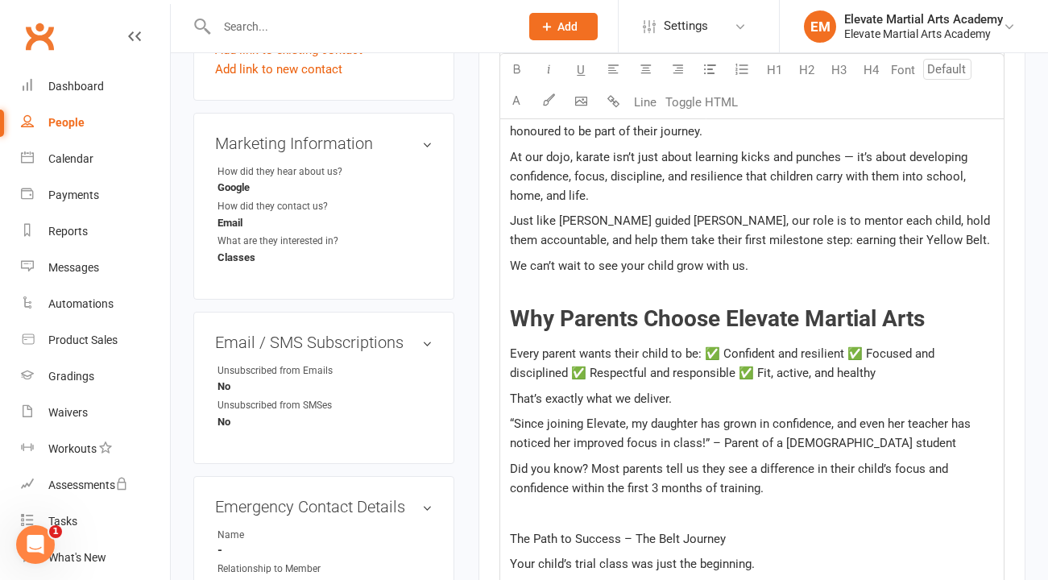
scroll to position [680, 0]
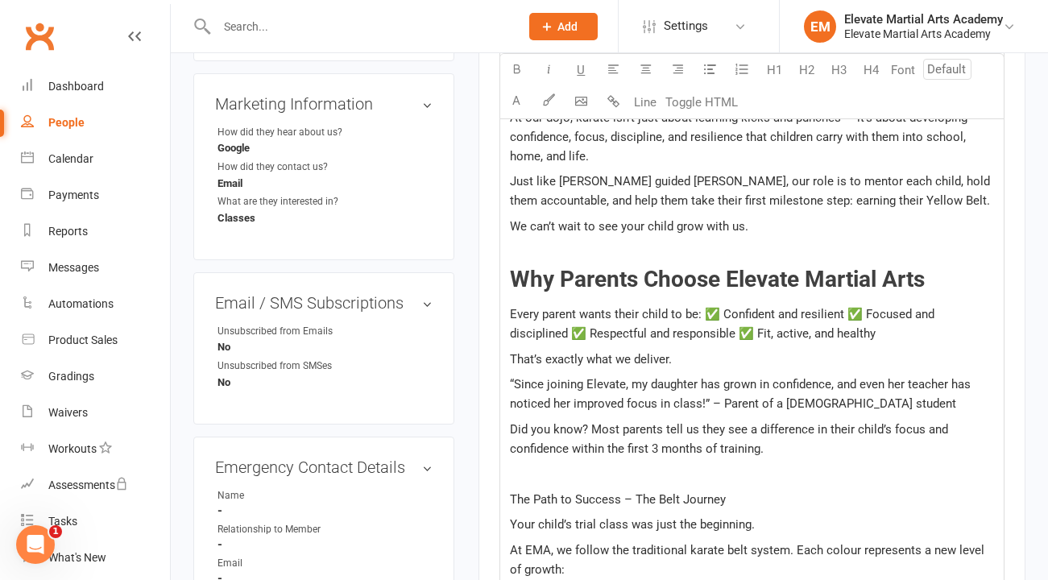
click at [703, 313] on span "Every parent wants their child to be: ✅ Confident and resilient ✅ Focused and d…" at bounding box center [724, 324] width 428 height 34
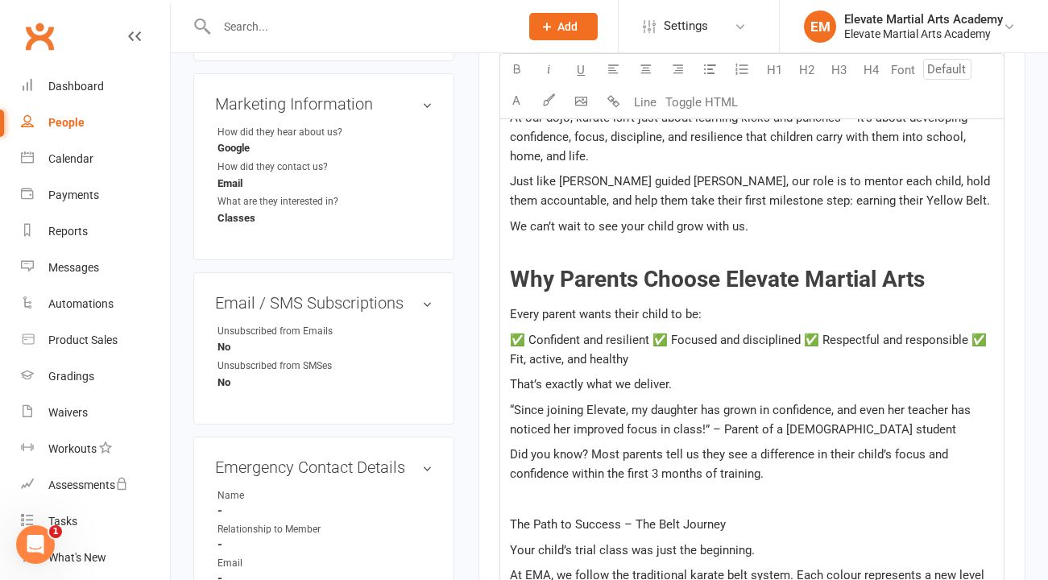
click at [655, 336] on span "✅ Confident and resilient ✅ Focused and disciplined ✅ Respectful and responsibl…" at bounding box center [750, 350] width 480 height 34
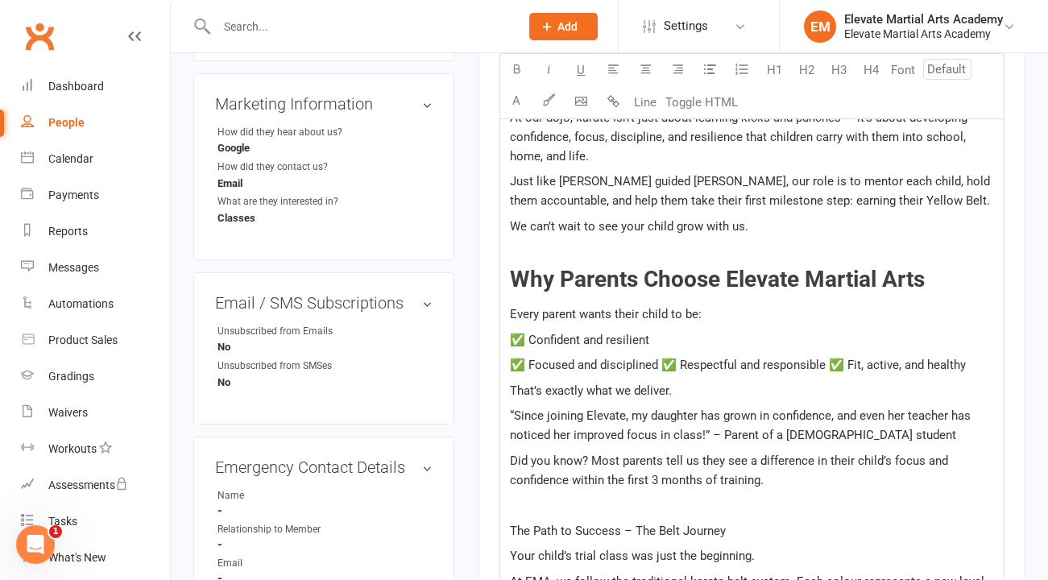
click at [661, 362] on span "✅ Focused and disciplined ✅ Respectful and responsible ✅ Fit, active, and healt…" at bounding box center [738, 365] width 456 height 14
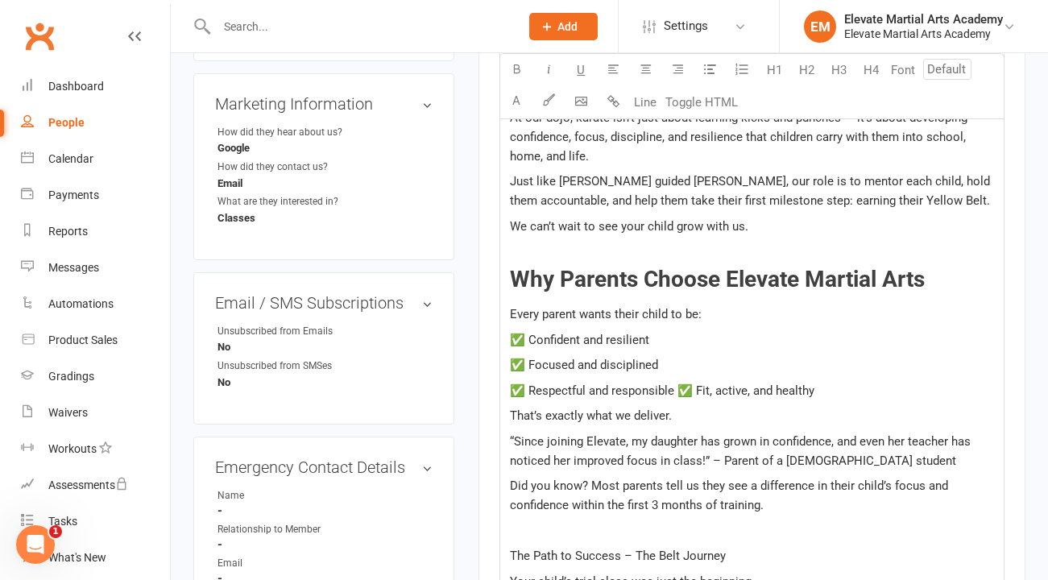
click at [681, 388] on span "✅ Respectful and responsible ✅ Fit, active, and healthy" at bounding box center [662, 390] width 304 height 14
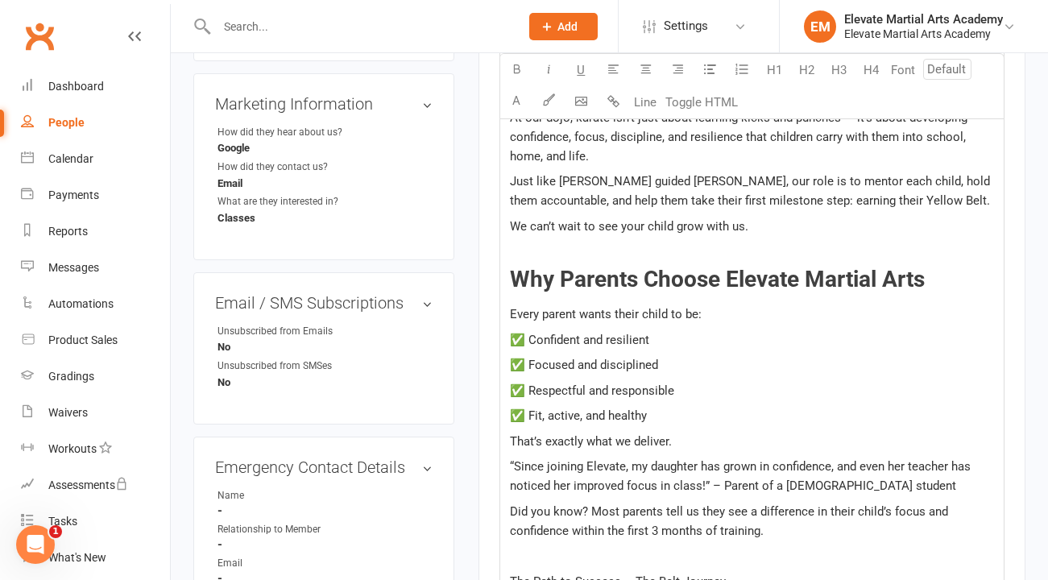
click at [681, 419] on p "✅ Fit, active, and healthy" at bounding box center [752, 415] width 484 height 19
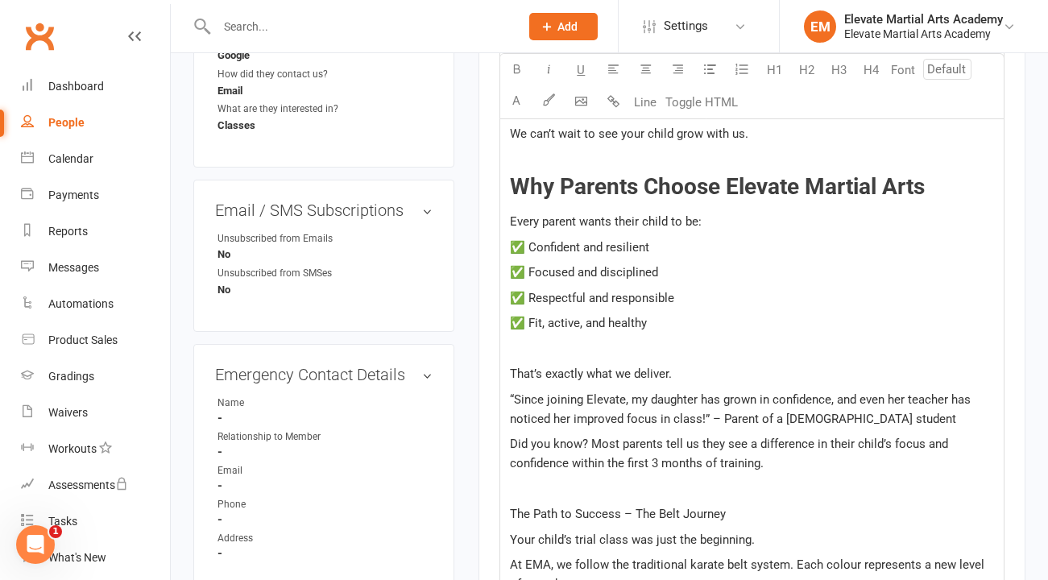
scroll to position [771, 0]
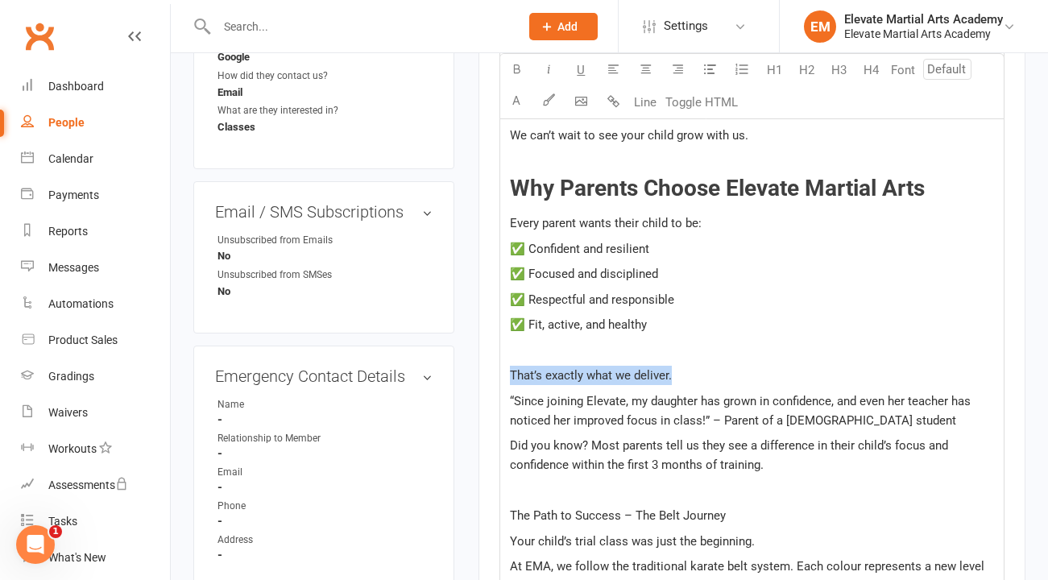
drag, startPoint x: 513, startPoint y: 374, endPoint x: 693, endPoint y: 385, distance: 180.0
click at [693, 385] on p "That’s exactly what we deliver." at bounding box center [752, 375] width 484 height 19
click at [514, 74] on icon "button" at bounding box center [517, 69] width 12 height 12
click at [871, 72] on button "H4" at bounding box center [871, 70] width 32 height 32
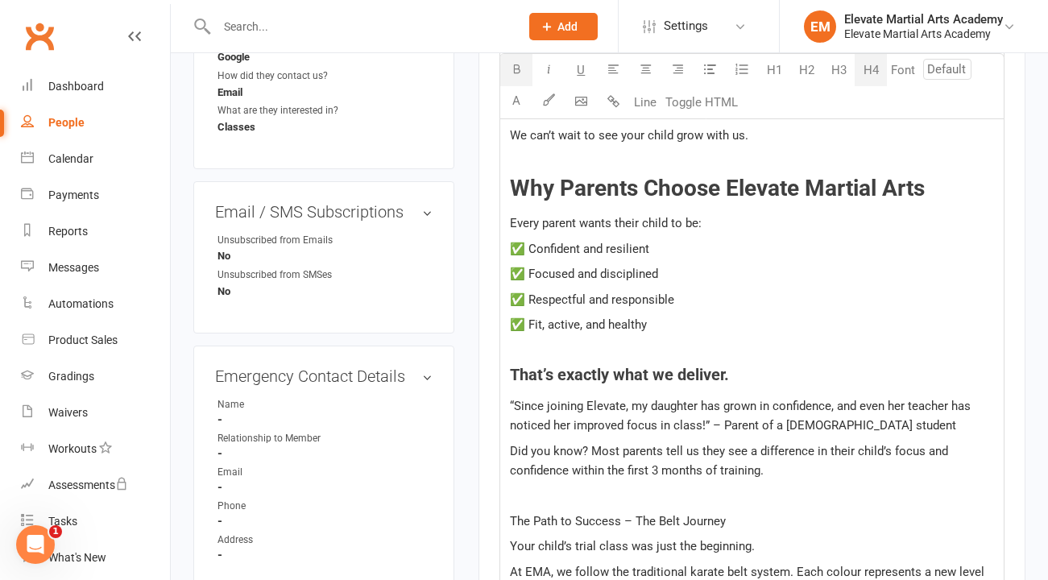
click at [846, 329] on p "✅ Fit, active, and healthy" at bounding box center [752, 324] width 484 height 19
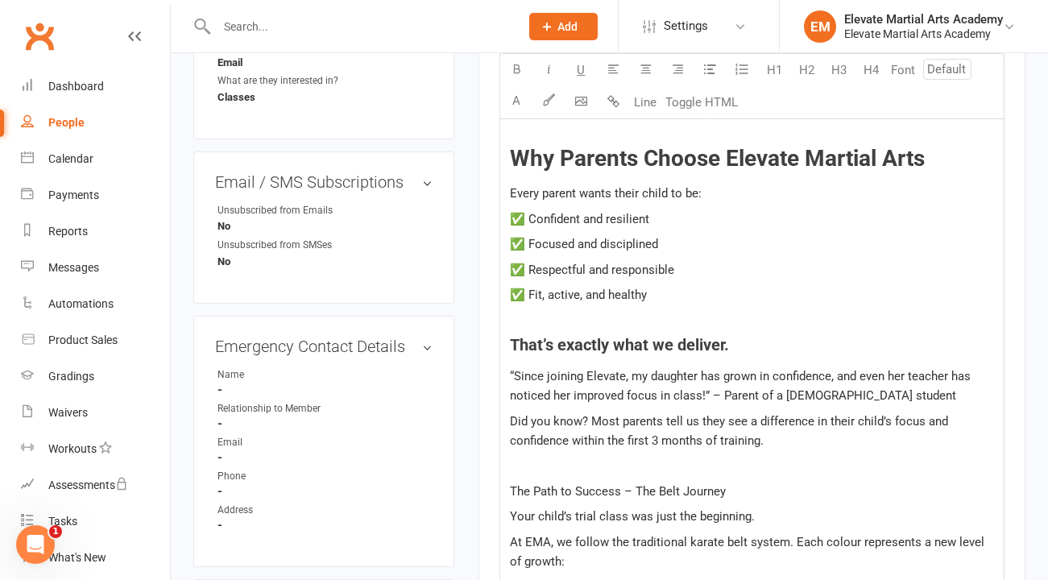
scroll to position [800, 0]
click at [676, 378] on span "“Since joining Elevate, my daughter has grown in confidence, and even her teach…" at bounding box center [742, 387] width 464 height 34
click at [846, 390] on p "“Since joining Elevate, my Son has grown in confidence, and even her teacher ha…" at bounding box center [752, 386] width 484 height 39
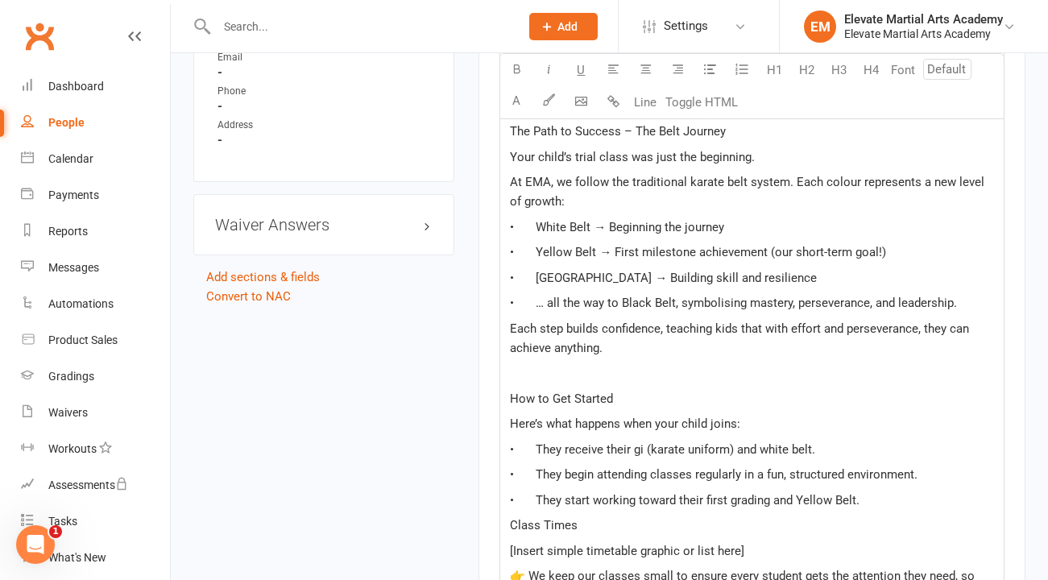
scroll to position [1016, 0]
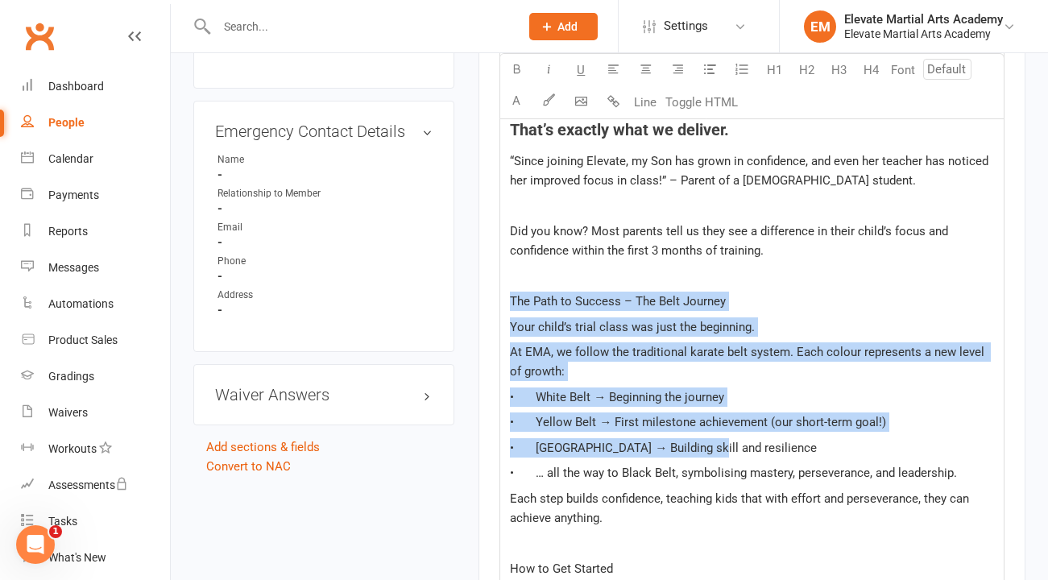
drag, startPoint x: 511, startPoint y: 302, endPoint x: 721, endPoint y: 453, distance: 258.0
click at [721, 453] on div "Elevate Martial Arts Academy Confidence • Respect • Growth ﻿ Thank you for brin…" at bounding box center [751, 403] width 503 height 1564
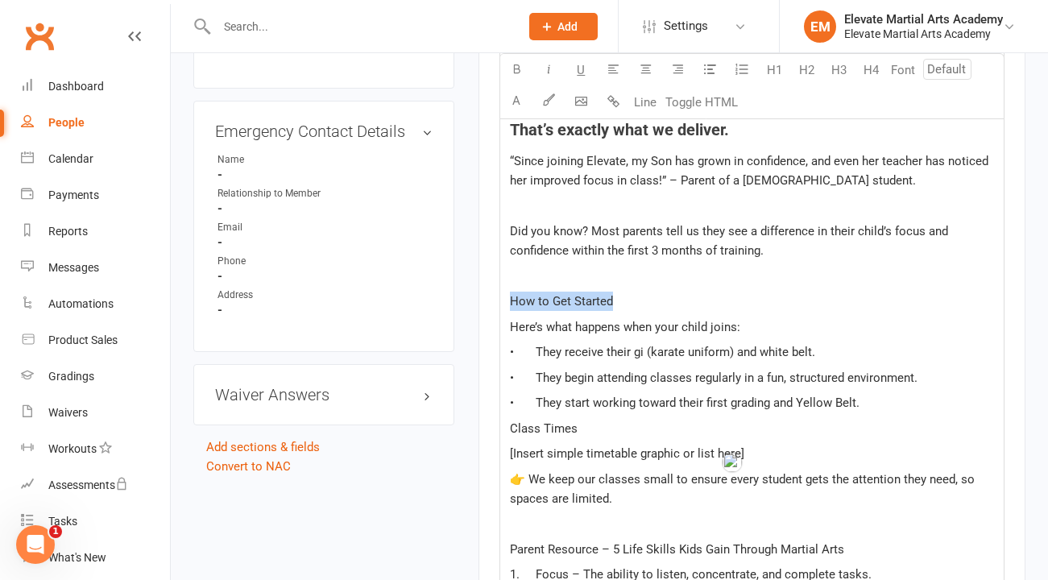
drag, startPoint x: 509, startPoint y: 300, endPoint x: 628, endPoint y: 303, distance: 119.2
click at [628, 303] on div "Elevate Martial Arts Academy Confidence • Respect • Growth ﻿ Thank you for brin…" at bounding box center [751, 270] width 503 height 1298
click at [869, 69] on button "H4" at bounding box center [871, 70] width 32 height 32
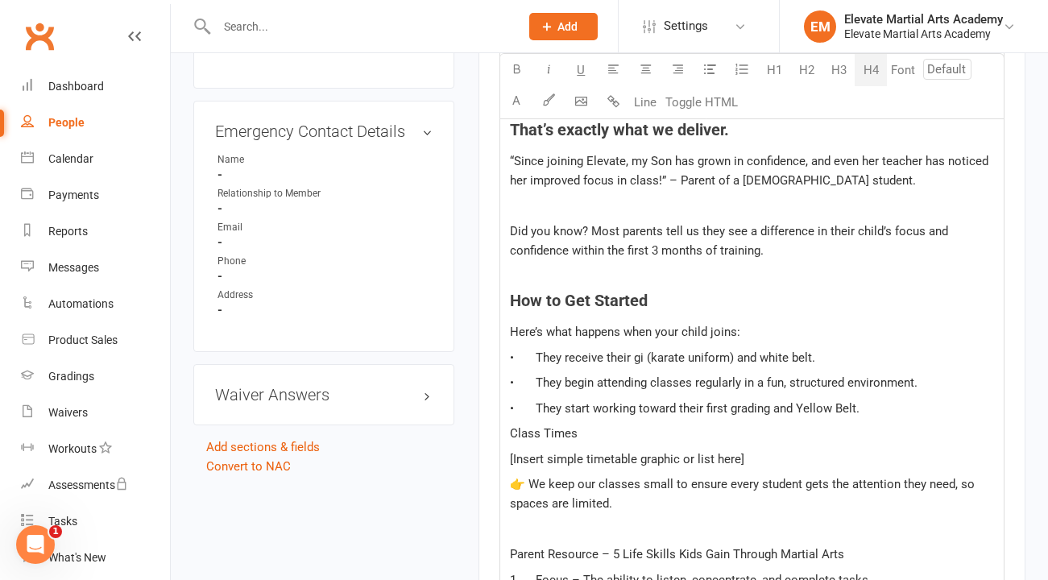
click at [750, 271] on p "﻿" at bounding box center [752, 276] width 484 height 19
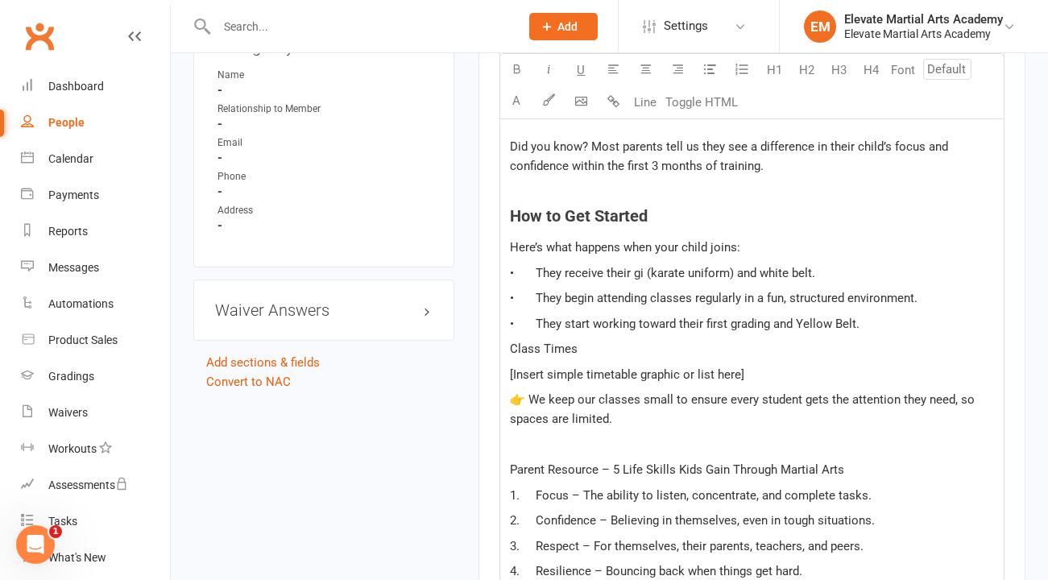
scroll to position [1103, 0]
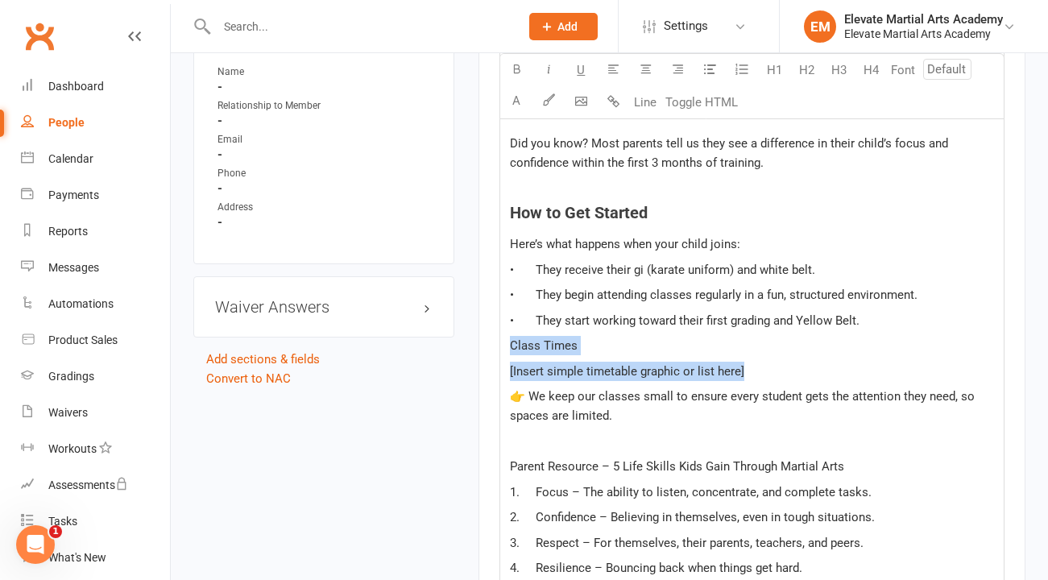
drag, startPoint x: 512, startPoint y: 344, endPoint x: 773, endPoint y: 372, distance: 262.5
click at [773, 372] on div "Elevate Martial Arts Academy Confidence • Respect • Growth ﻿ Thank you for brin…" at bounding box center [751, 185] width 503 height 1302
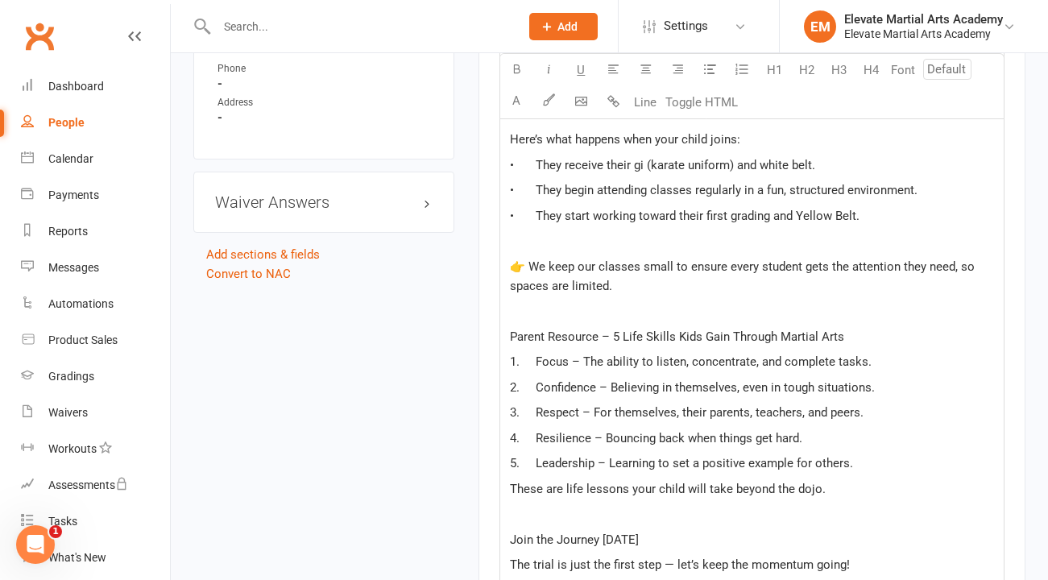
scroll to position [1207, 0]
drag, startPoint x: 511, startPoint y: 334, endPoint x: 603, endPoint y: 342, distance: 92.2
click at [603, 342] on span "Parent Resource – 5 Life Skills Kids Gain Through Martial Arts" at bounding box center [677, 338] width 334 height 14
click at [515, 71] on icon "button" at bounding box center [517, 69] width 12 height 12
click at [619, 294] on p "👉 We keep our classes small to ensure every student gets the attention they nee…" at bounding box center [752, 278] width 484 height 39
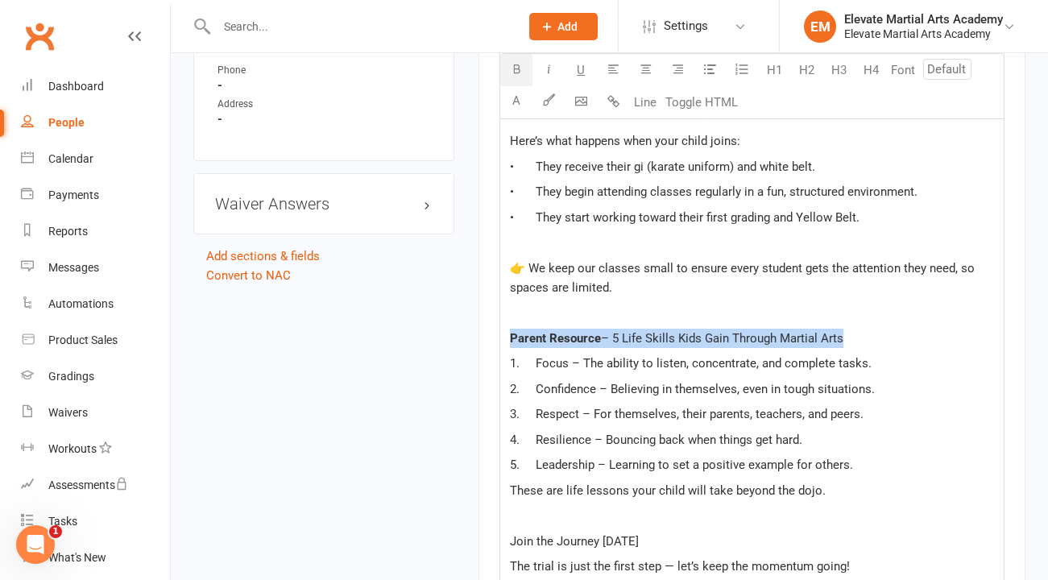
drag, startPoint x: 510, startPoint y: 335, endPoint x: 878, endPoint y: 340, distance: 368.1
click at [878, 340] on p "Parent Resource – 5 Life Skills Kids Gain Through Martial Arts" at bounding box center [752, 338] width 484 height 19
click at [874, 70] on button "H4" at bounding box center [871, 70] width 32 height 32
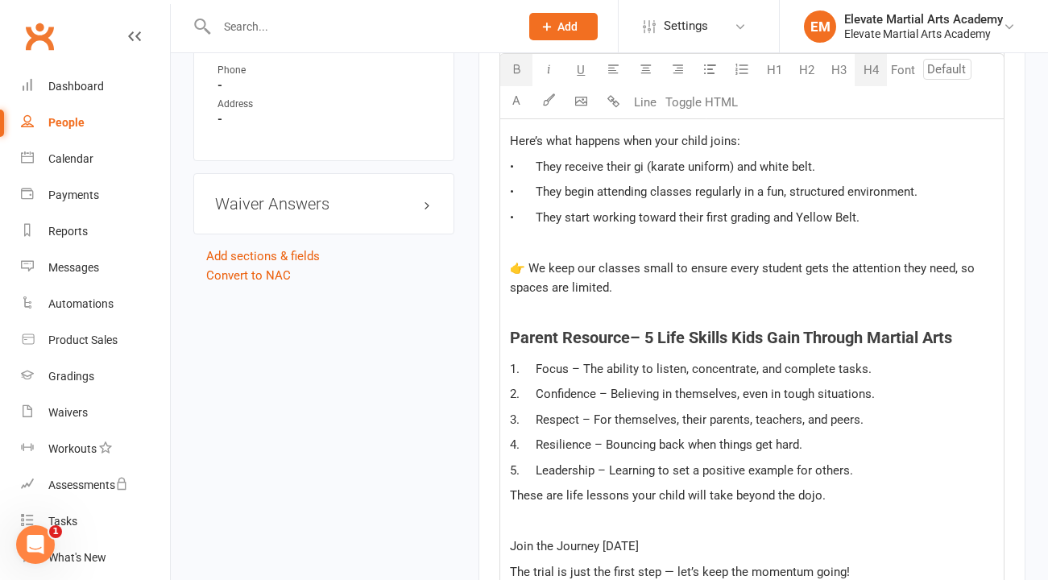
click at [809, 268] on span "👉 We keep our classes small to ensure every student gets the attention they nee…" at bounding box center [744, 278] width 468 height 34
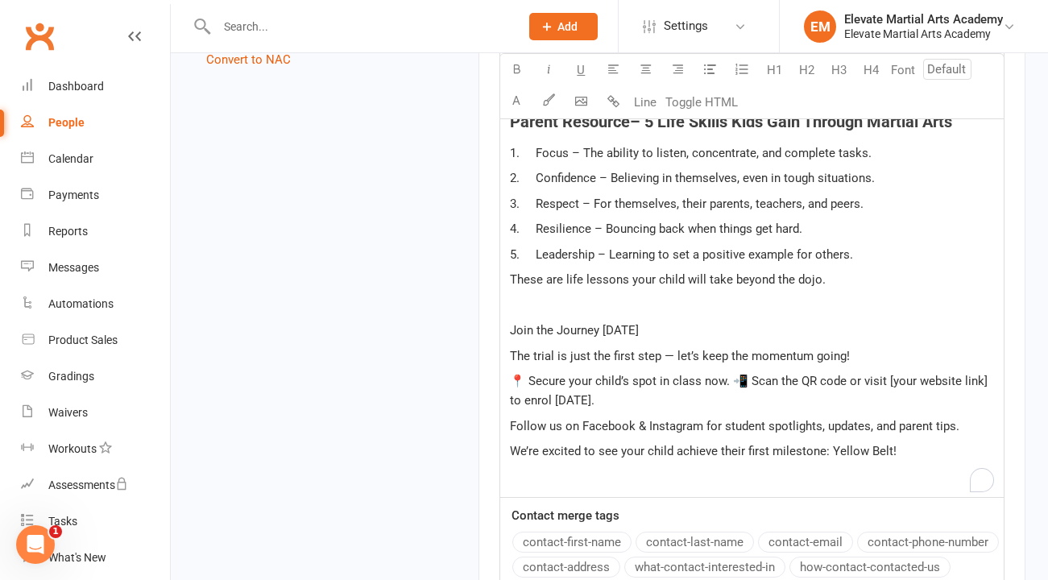
scroll to position [1422, 0]
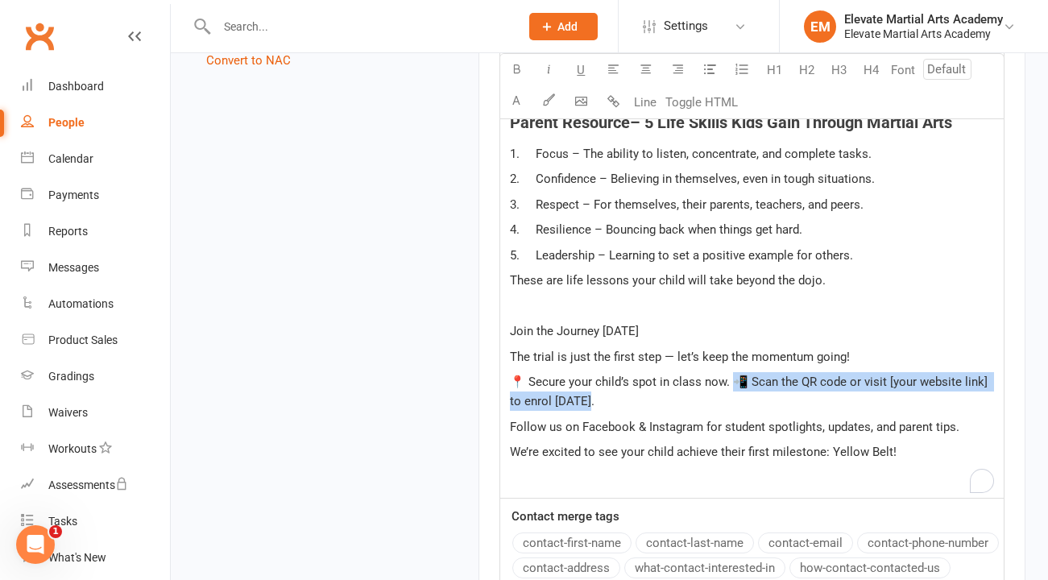
drag, startPoint x: 732, startPoint y: 381, endPoint x: 771, endPoint y: 404, distance: 44.8
click at [771, 404] on p "📍 Secure your child’s spot in class now. 📲 Scan the QR code or visit [your webs…" at bounding box center [752, 391] width 484 height 39
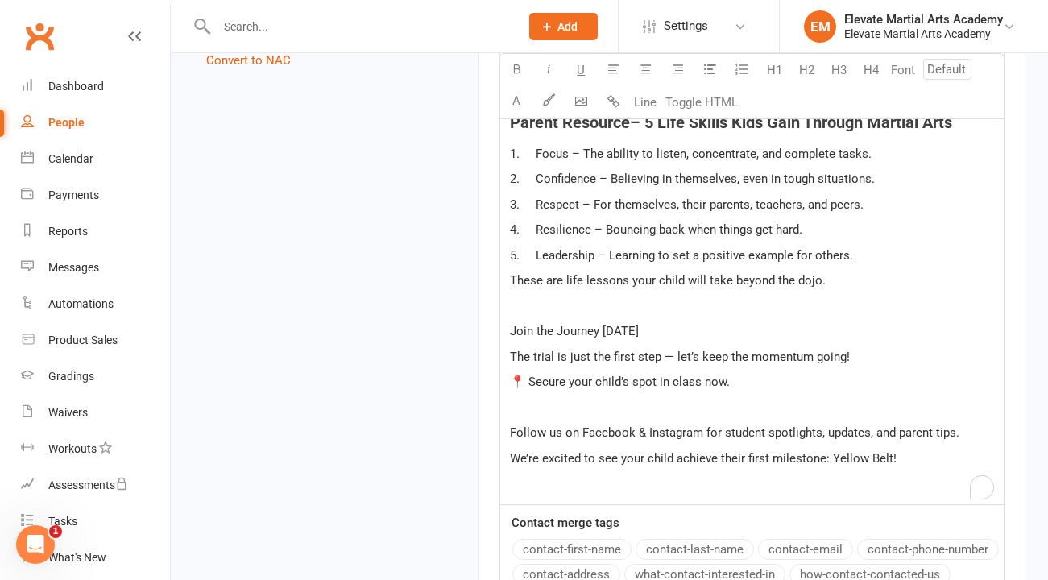
click at [905, 457] on p "We’re excited to see your child achieve their first milestone: Yellow Belt!" at bounding box center [752, 458] width 484 height 19
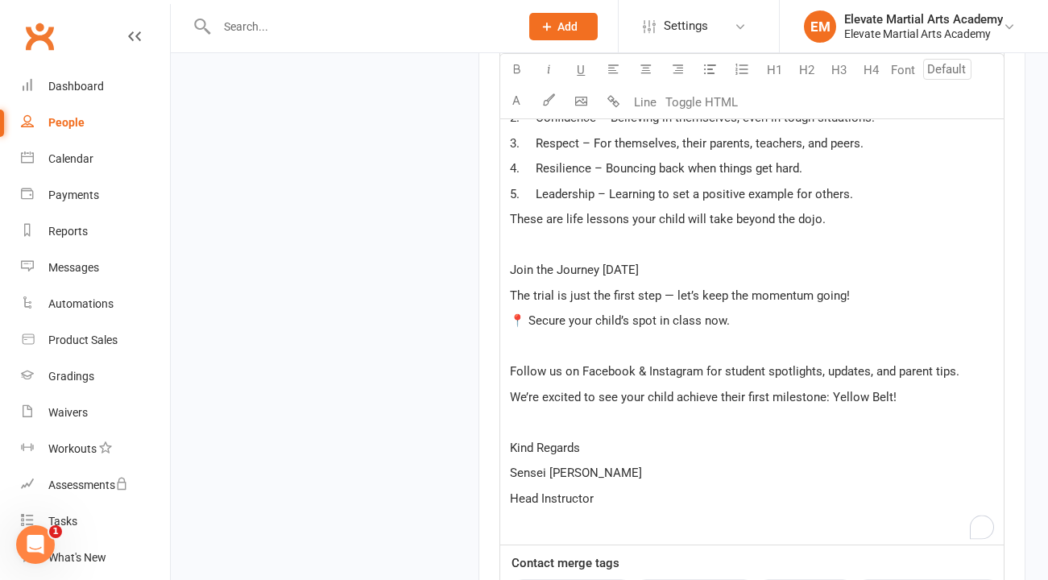
scroll to position [1482, 0]
click at [913, 394] on p "We’re excited to see your child achieve their first milestone: Yellow Belt!" at bounding box center [752, 397] width 484 height 19
click at [704, 375] on span "Follow us on Facebook & Instagram for student spotlights, updates, and parent t…" at bounding box center [734, 372] width 449 height 14
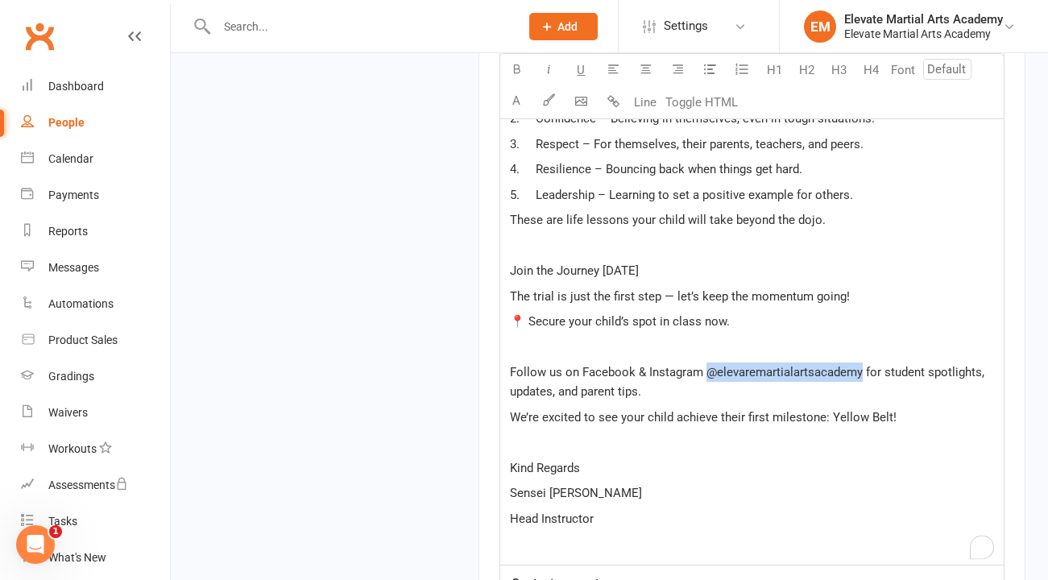
drag, startPoint x: 706, startPoint y: 375, endPoint x: 859, endPoint y: 379, distance: 153.9
click at [859, 379] on span "Follow us on Facebook & Instagram @elevaremartialartsacademy for student spotli…" at bounding box center [749, 382] width 478 height 34
click at [521, 70] on icon "button" at bounding box center [517, 69] width 12 height 12
click at [707, 287] on p "The trial is just the first step — let’s keep the momentum going!" at bounding box center [752, 296] width 484 height 19
click at [665, 393] on p "Follow us on Facebook & Instagram @elevaremartialartsacademy for student spotli…" at bounding box center [752, 381] width 484 height 39
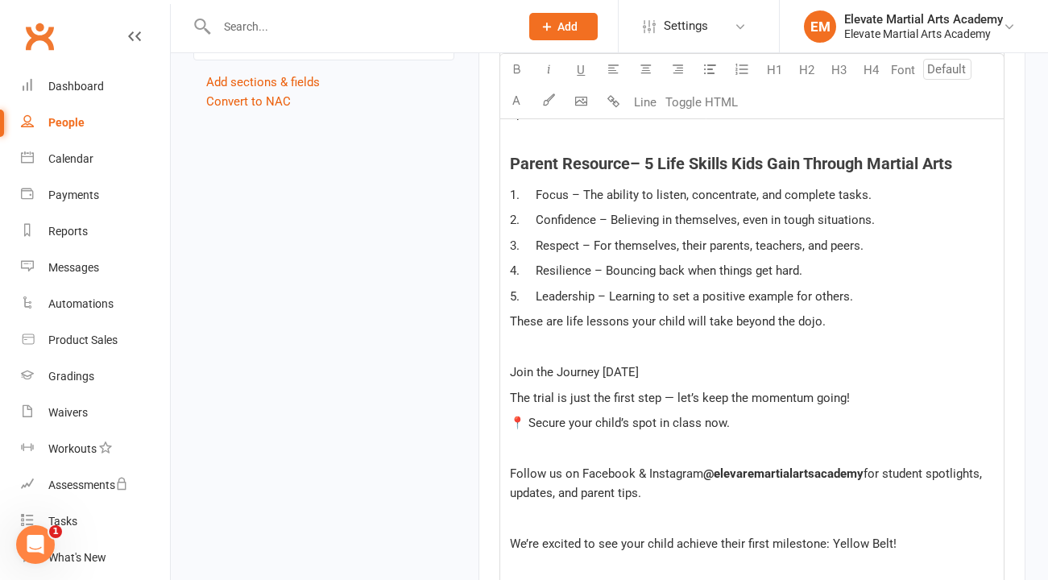
scroll to position [1352, 0]
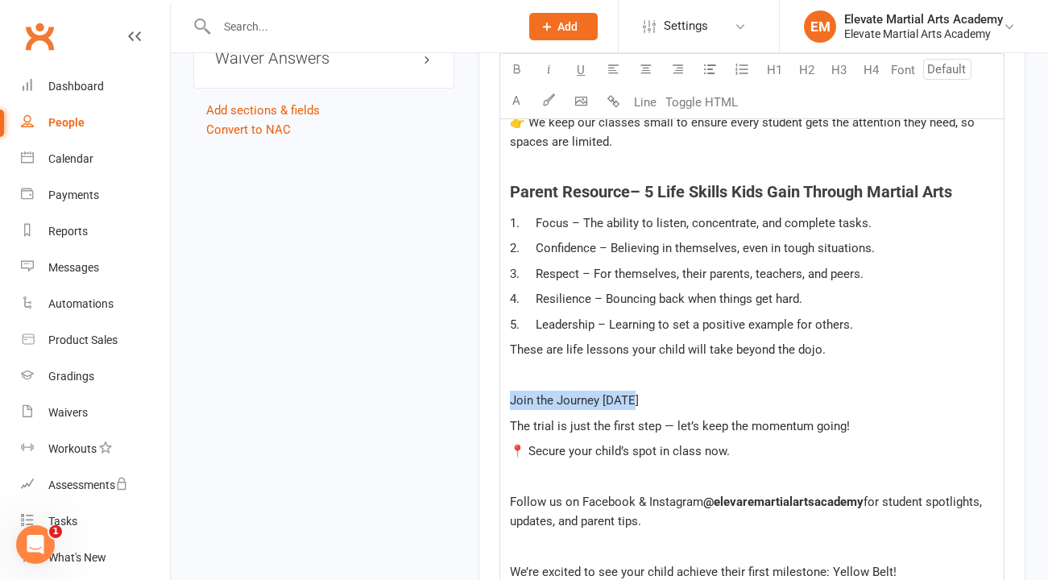
drag, startPoint x: 510, startPoint y: 400, endPoint x: 652, endPoint y: 401, distance: 141.8
click at [652, 401] on p "Join the Journey Today" at bounding box center [752, 400] width 484 height 19
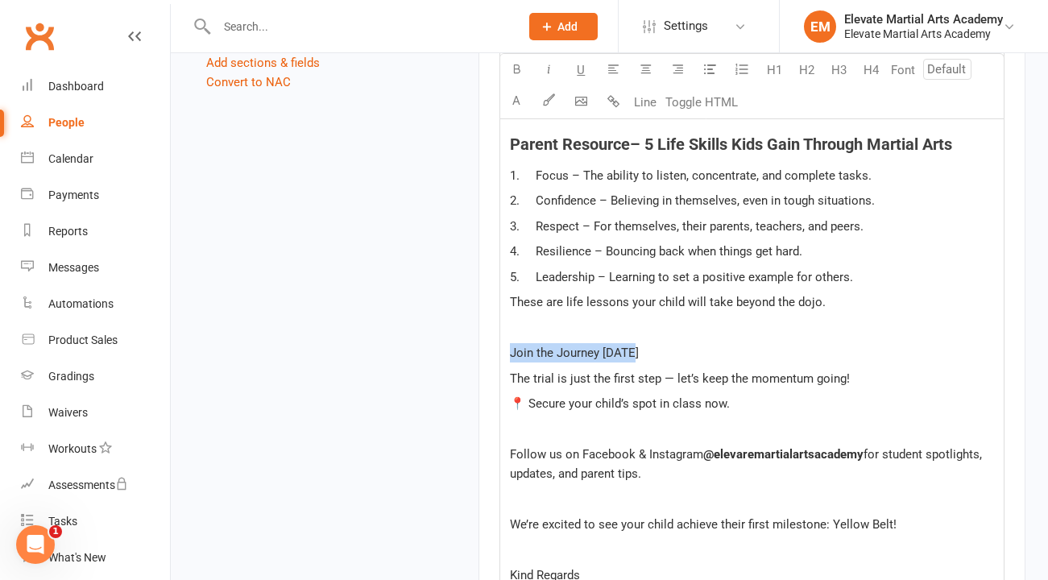
scroll to position [1396, 0]
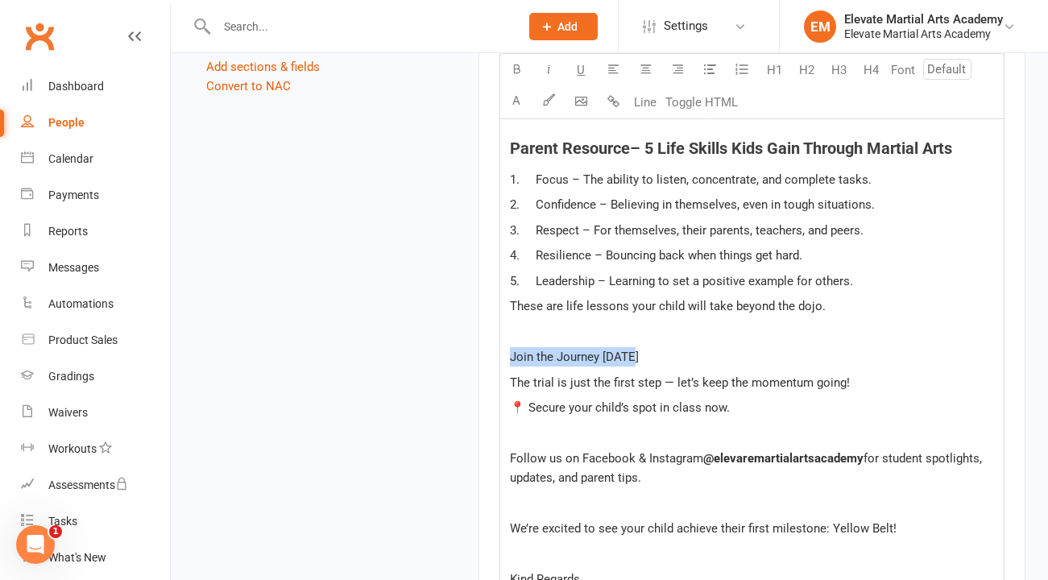
click at [655, 363] on p "Join the Journey Today" at bounding box center [752, 356] width 484 height 19
drag, startPoint x: 510, startPoint y: 360, endPoint x: 739, endPoint y: 409, distance: 234.8
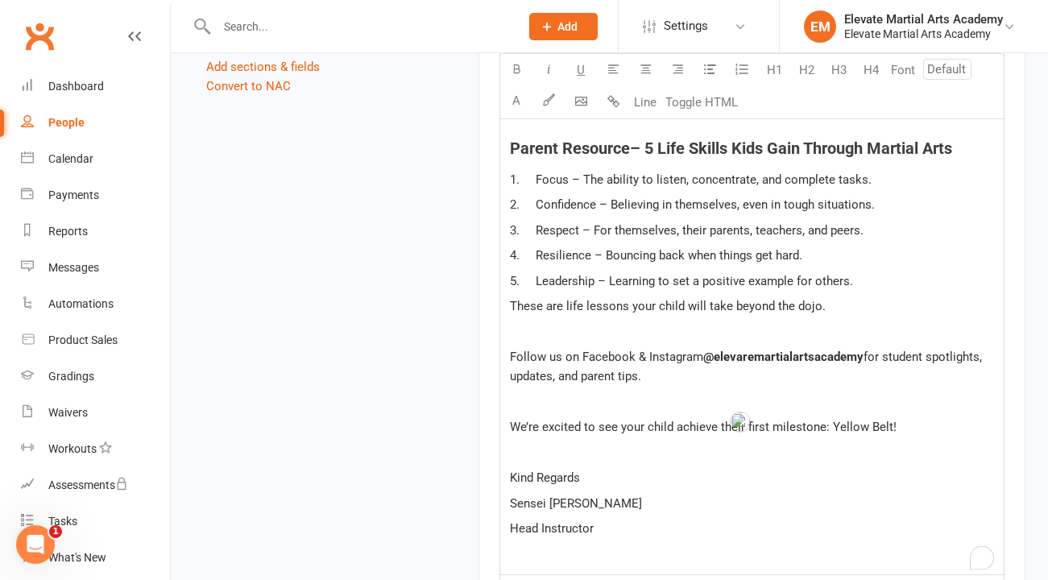
click at [514, 429] on span "We’re excited to see your child achieve their first milestone: Yellow Belt!" at bounding box center [703, 427] width 387 height 14
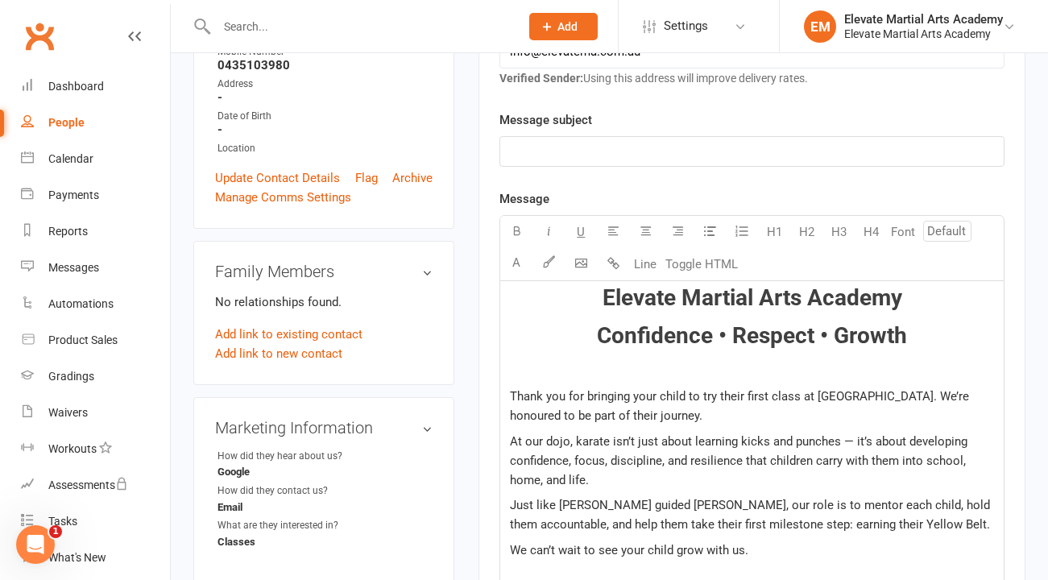
scroll to position [334, 0]
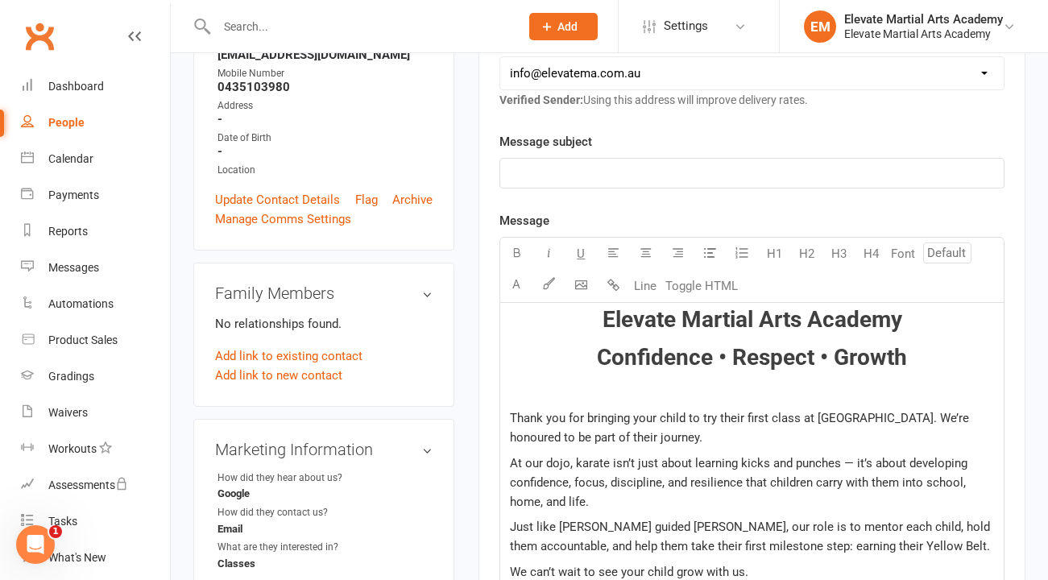
click at [637, 174] on p "﻿" at bounding box center [752, 173] width 484 height 19
click at [557, 176] on p "﻿" at bounding box center [752, 173] width 484 height 19
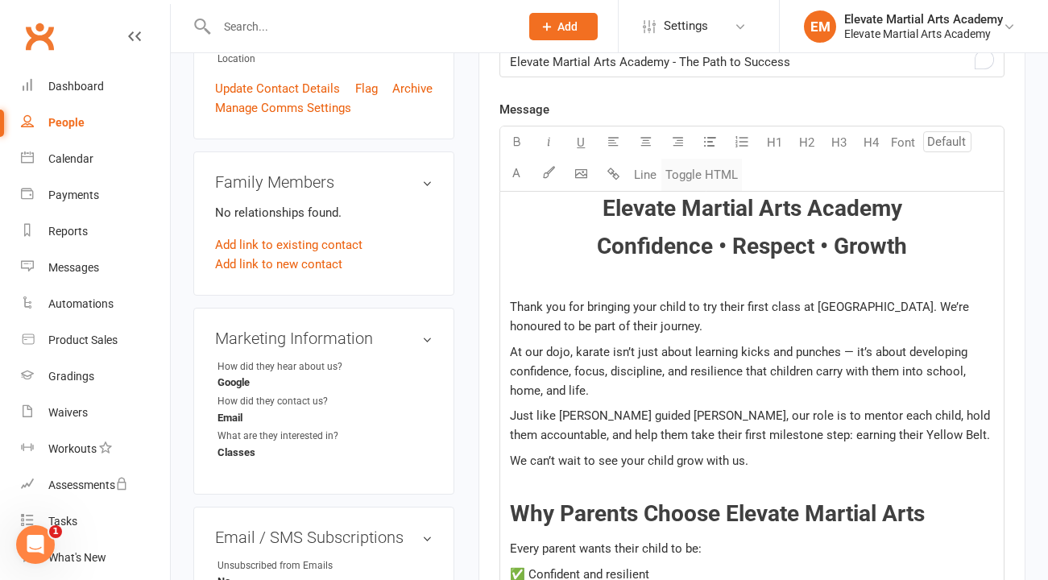
scroll to position [491, 0]
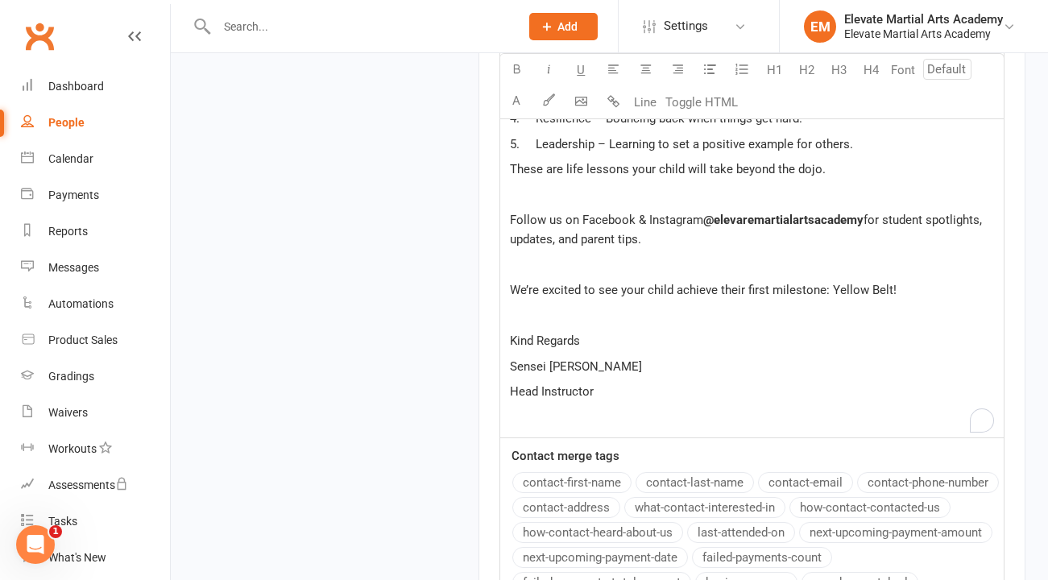
click at [669, 261] on p "﻿" at bounding box center [752, 264] width 484 height 19
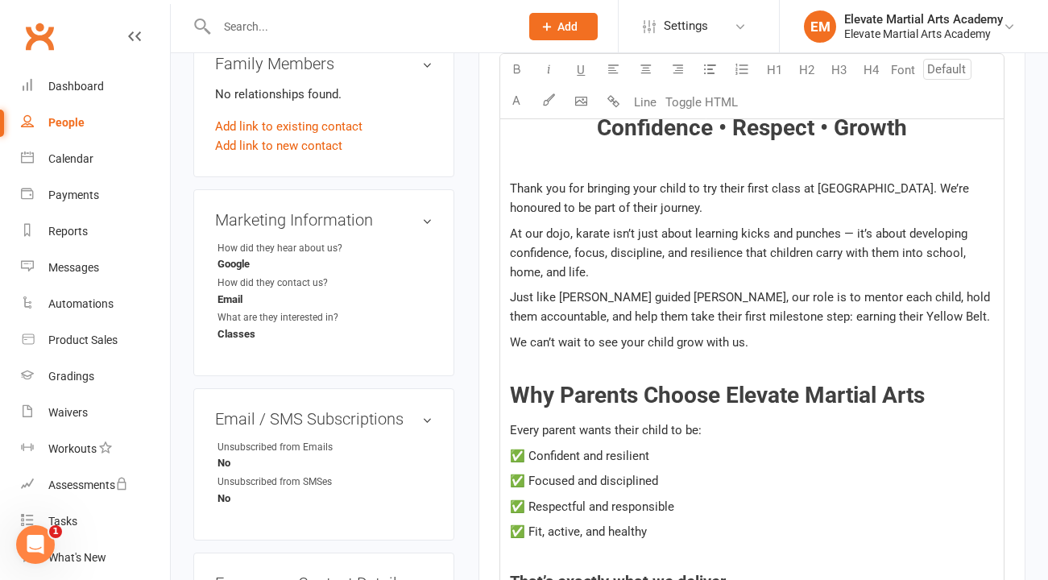
scroll to position [408, 0]
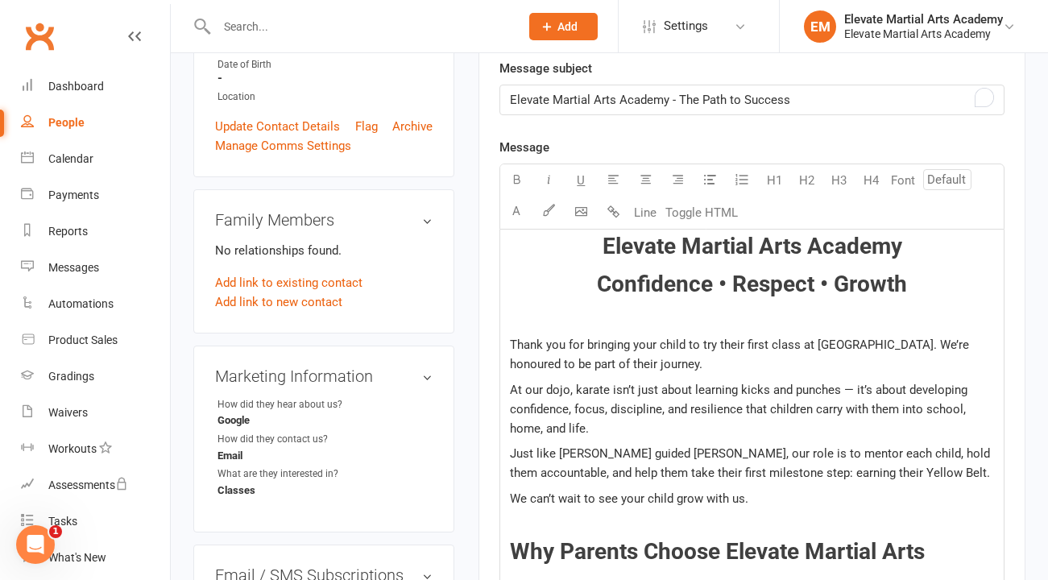
click at [673, 344] on span "Thank you for bringing your child to try their first class at Elevate Martial A…" at bounding box center [741, 354] width 462 height 34
click at [735, 346] on span "Thank you for bringing your Ruben to try their first class at Elevate Martial A…" at bounding box center [697, 354] width 375 height 34
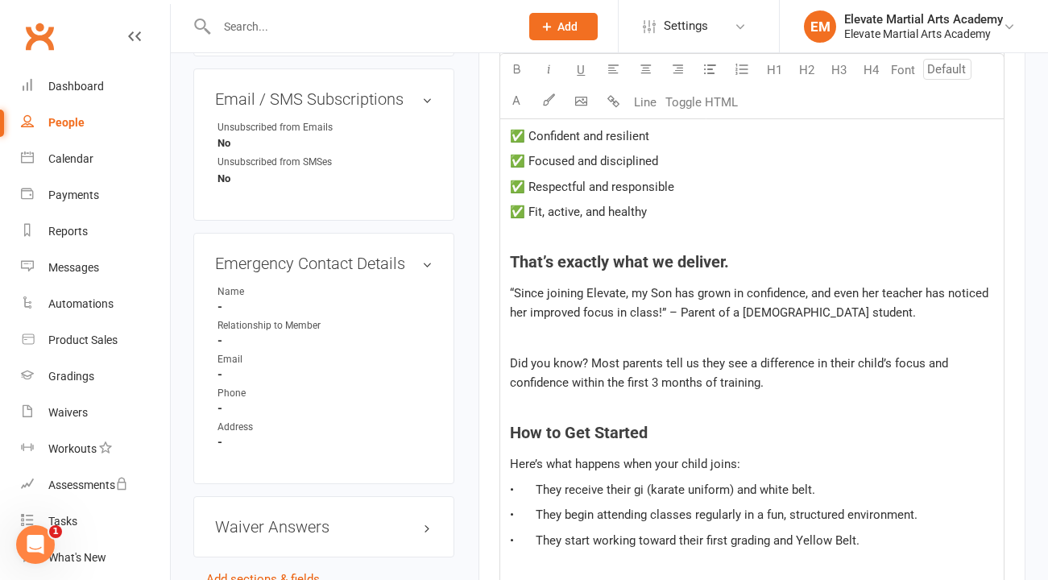
scroll to position [883, 0]
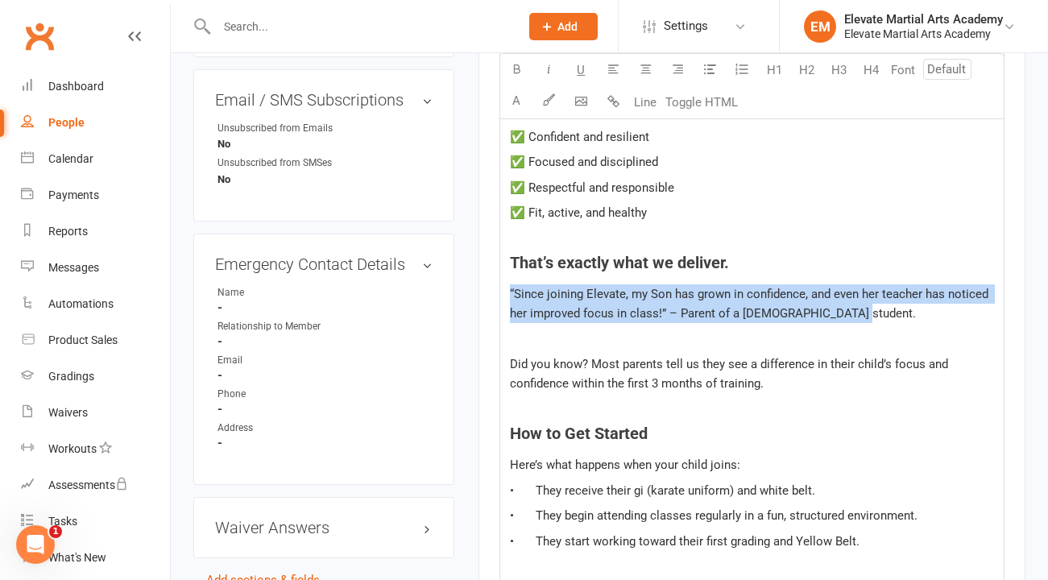
drag, startPoint x: 511, startPoint y: 288, endPoint x: 841, endPoint y: 317, distance: 331.5
click at [841, 317] on p "“Since joining Elevate, my Son has grown in confidence, and even her teacher ha…" at bounding box center [752, 303] width 484 height 39
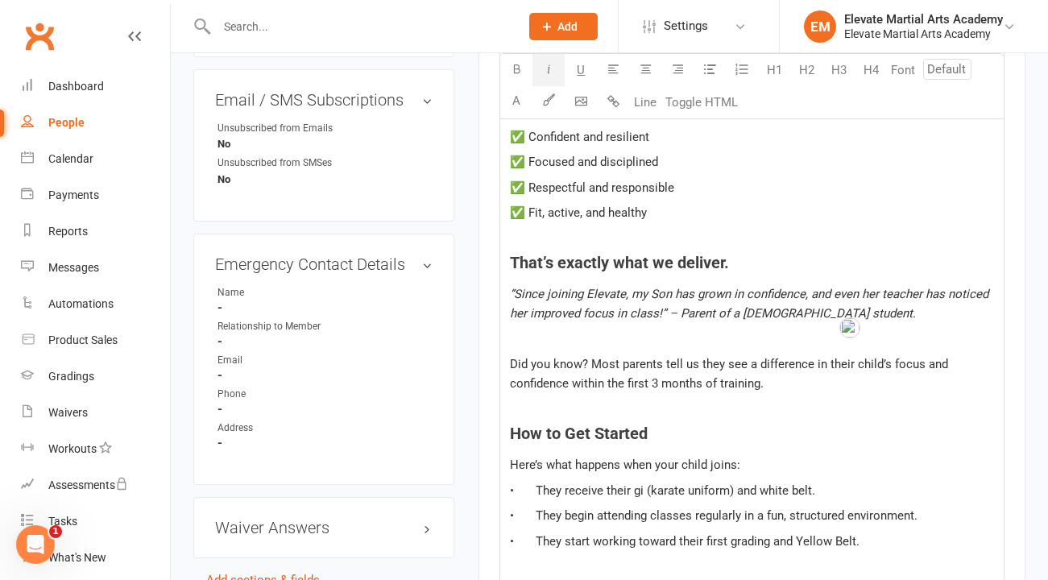
click at [550, 69] on icon "button" at bounding box center [549, 69] width 12 height 12
click at [745, 342] on p "﻿" at bounding box center [752, 338] width 484 height 19
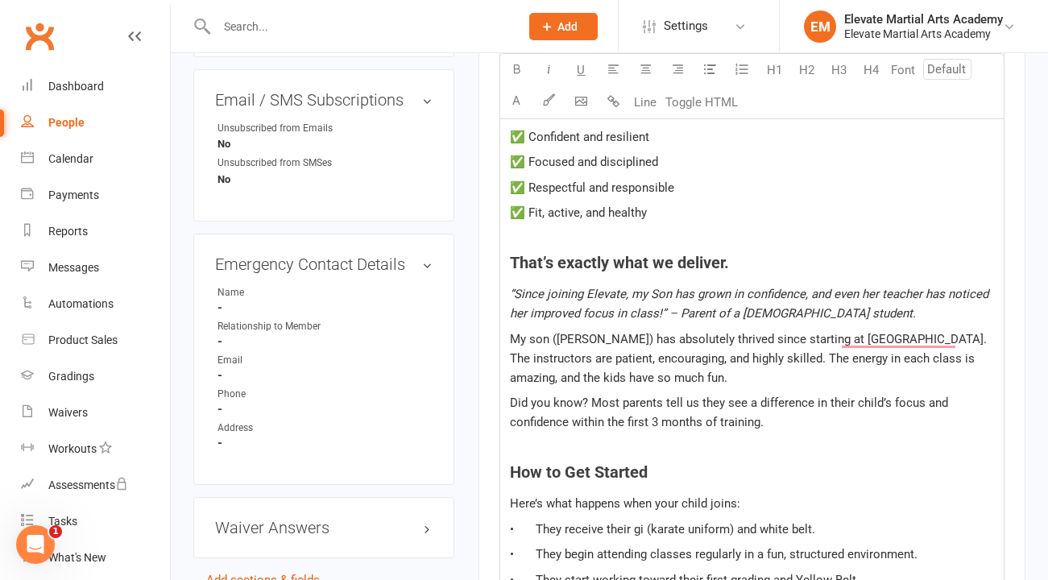
drag, startPoint x: 508, startPoint y: 338, endPoint x: 744, endPoint y: 382, distance: 240.0
click at [744, 382] on div "Elevate Martial Arts Academy Confidence • Respect • Growth ﻿ Thank you for brin…" at bounding box center [751, 440] width 503 height 1372
click at [549, 71] on icon "button" at bounding box center [549, 69] width 12 height 12
click at [743, 332] on span "My son (Liam) has absolutely thrived since starting at Elevate martial arts aca…" at bounding box center [750, 358] width 480 height 53
click at [851, 313] on p "“Since joining Elevate, my Son has grown in confidence, and even her teacher ha…" at bounding box center [752, 303] width 484 height 39
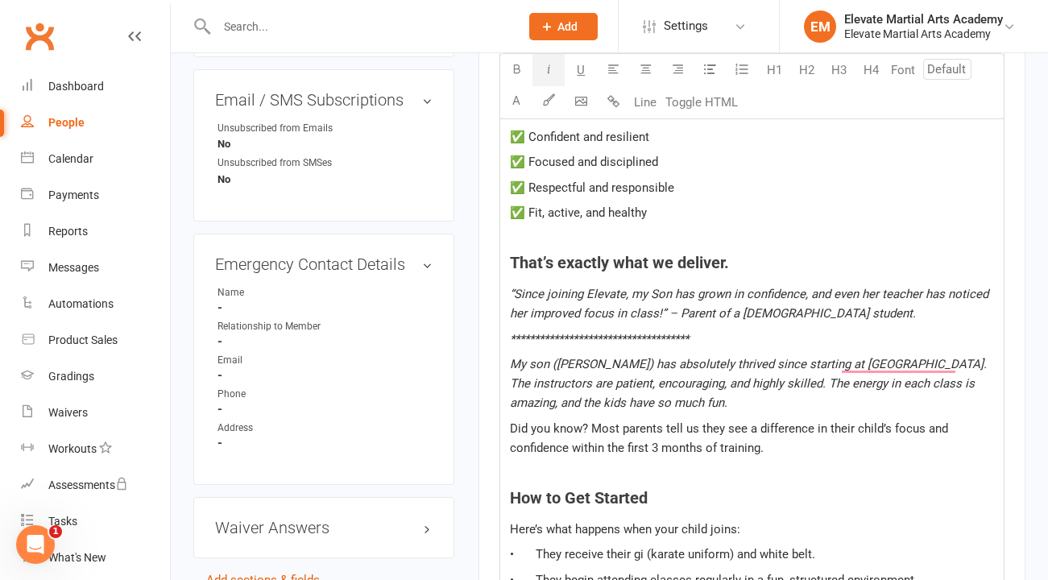
click at [757, 403] on p "My son (Liam) has absolutely thrived since starting at Elevate martial arts aca…" at bounding box center [752, 383] width 484 height 58
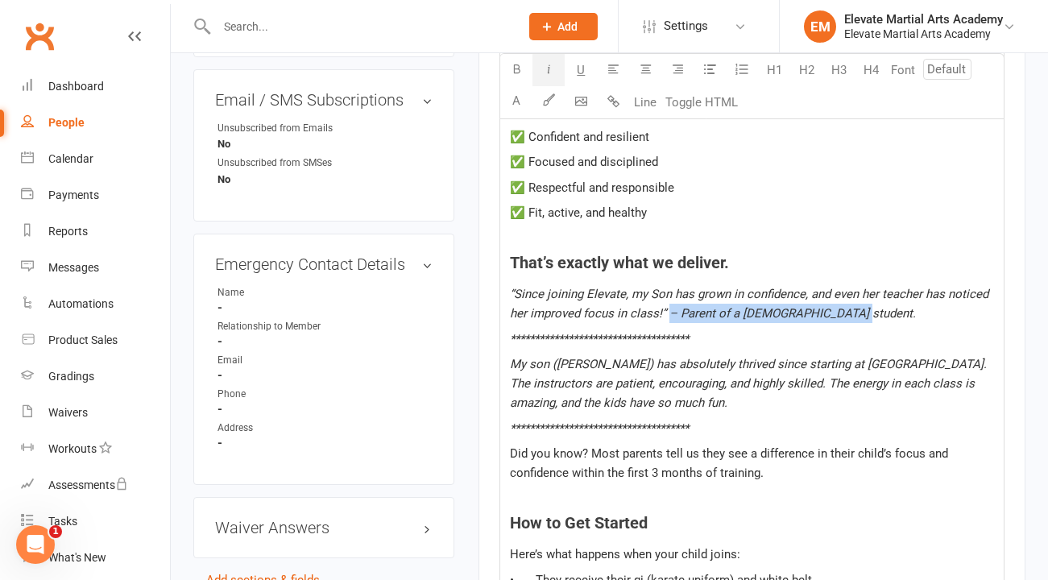
drag, startPoint x: 847, startPoint y: 314, endPoint x: 669, endPoint y: 314, distance: 178.0
click at [669, 314] on p "“Since joining Elevate, my Son has grown in confidence, and even her teacher ha…" at bounding box center [752, 303] width 484 height 39
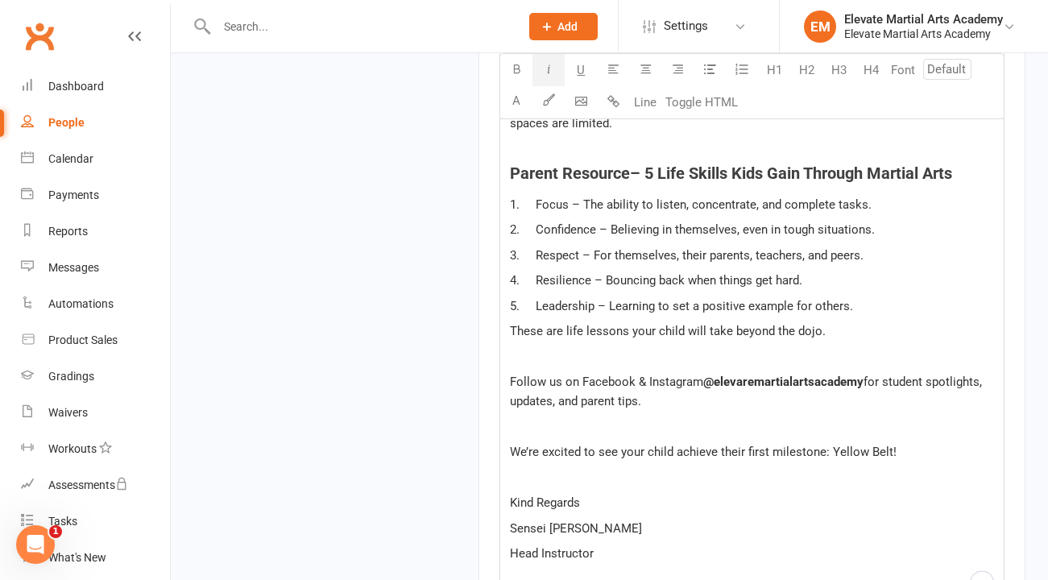
scroll to position [1464, 0]
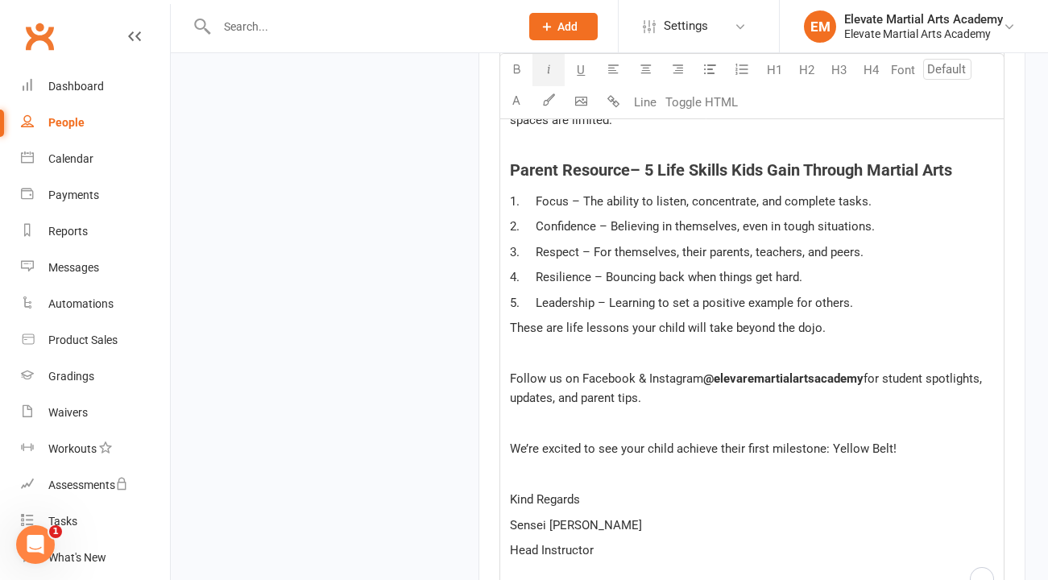
click at [571, 201] on span "1. Focus – The ability to listen, concentrate, and complete tasks." at bounding box center [691, 201] width 362 height 14
click at [519, 70] on icon "button" at bounding box center [517, 69] width 12 height 12
click at [575, 234] on p "2. Confidence – Believing in themselves, even in tough situations." at bounding box center [752, 226] width 484 height 19
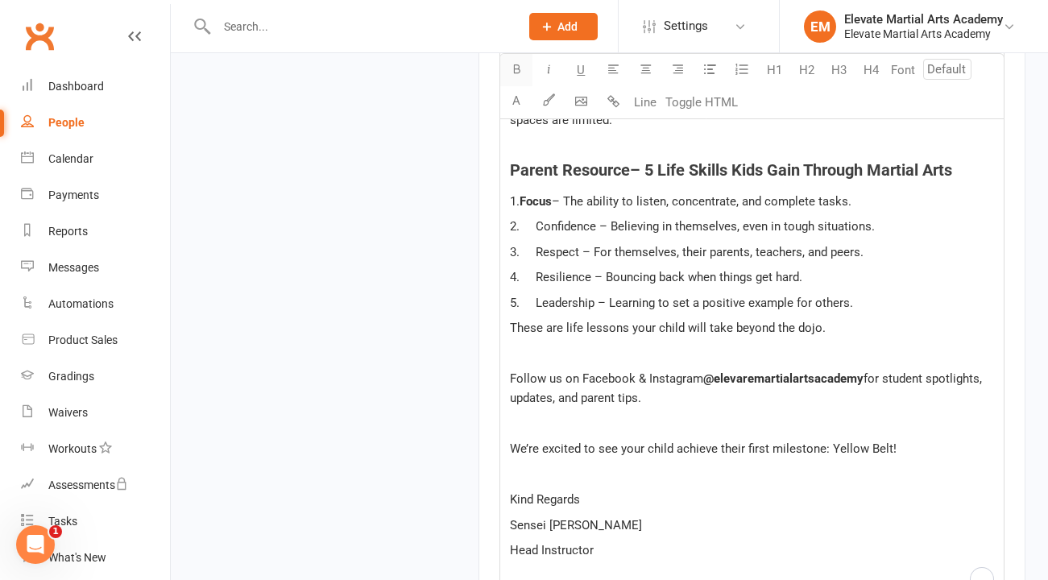
click at [511, 77] on button "button" at bounding box center [516, 70] width 32 height 32
click at [566, 251] on span "3. Respect – For themselves, their parents, teachers, and peers." at bounding box center [687, 252] width 354 height 14
click at [513, 77] on button "button" at bounding box center [516, 70] width 32 height 32
click at [566, 275] on span "4. Resilience – Bouncing back when things get hard." at bounding box center [656, 277] width 292 height 14
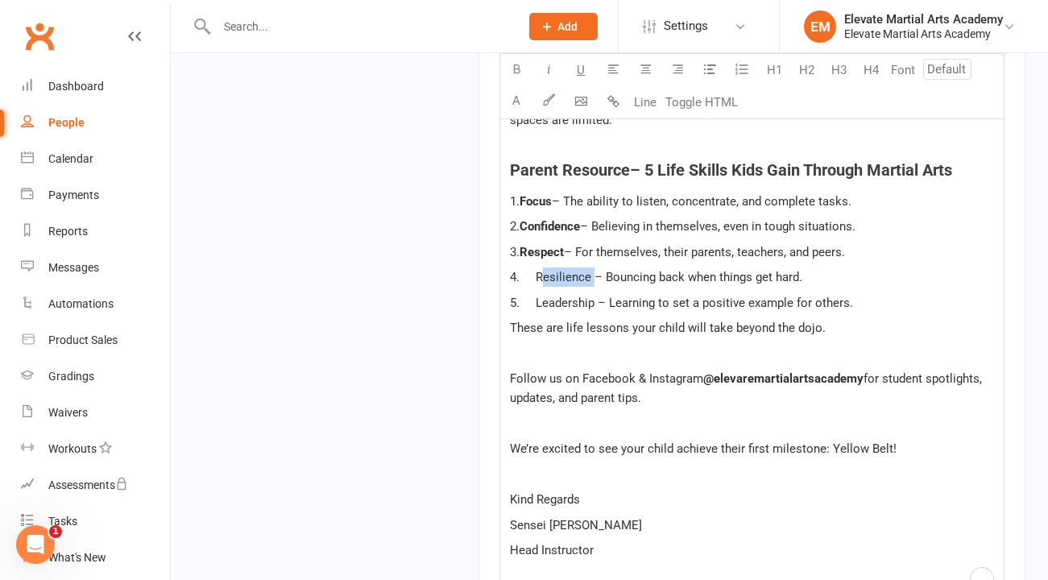
click at [566, 275] on span "4. Resilience – Bouncing back when things get hard." at bounding box center [656, 277] width 292 height 14
click at [512, 73] on icon "button" at bounding box center [517, 69] width 12 height 12
click at [571, 303] on span "5. Leadership – Learning to set a positive example for others." at bounding box center [681, 303] width 343 height 14
click at [513, 73] on icon "button" at bounding box center [517, 69] width 12 height 12
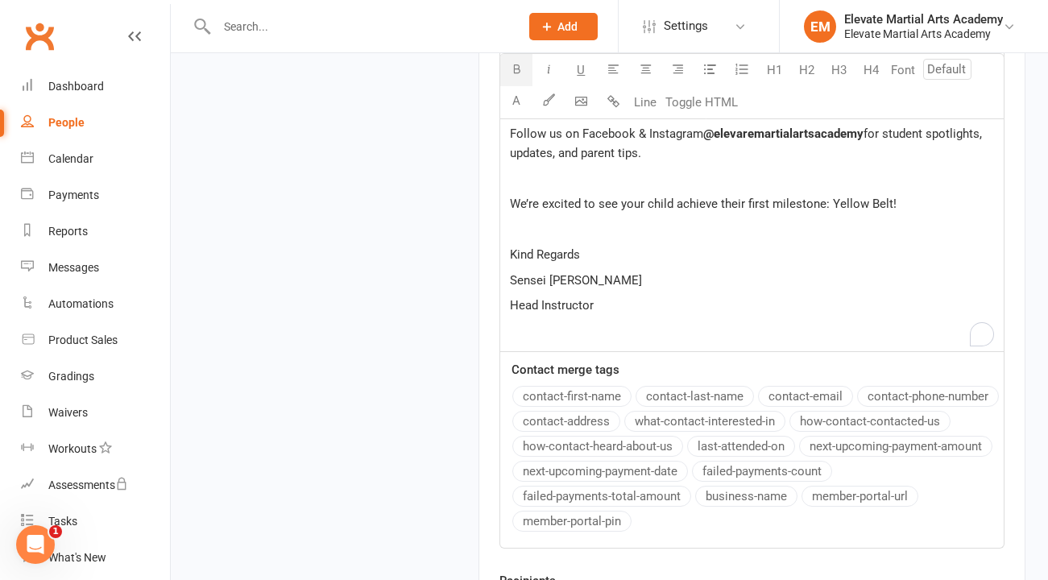
scroll to position [1710, 0]
click at [520, 251] on span "Kind Regards" at bounding box center [545, 253] width 70 height 14
click at [590, 252] on p "Best Regards" at bounding box center [752, 252] width 484 height 19
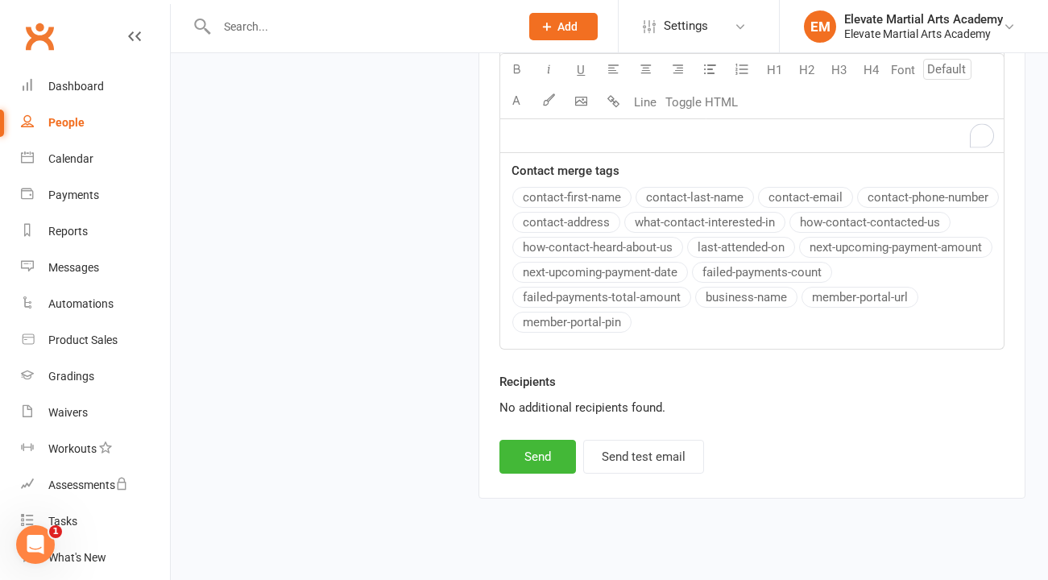
scroll to position [1911, 0]
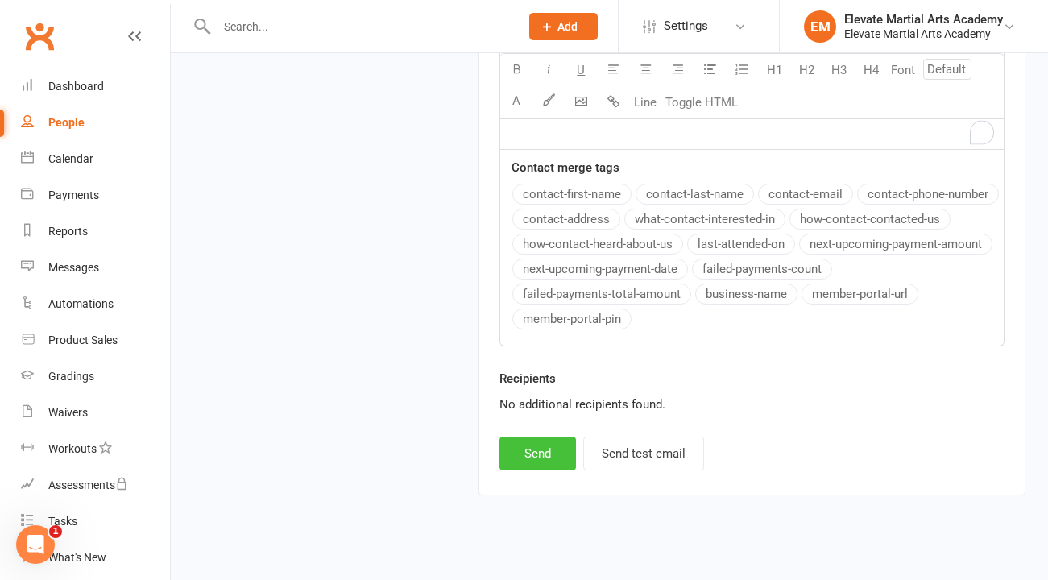
click at [541, 462] on button "Send" at bounding box center [537, 454] width 77 height 34
select select "0"
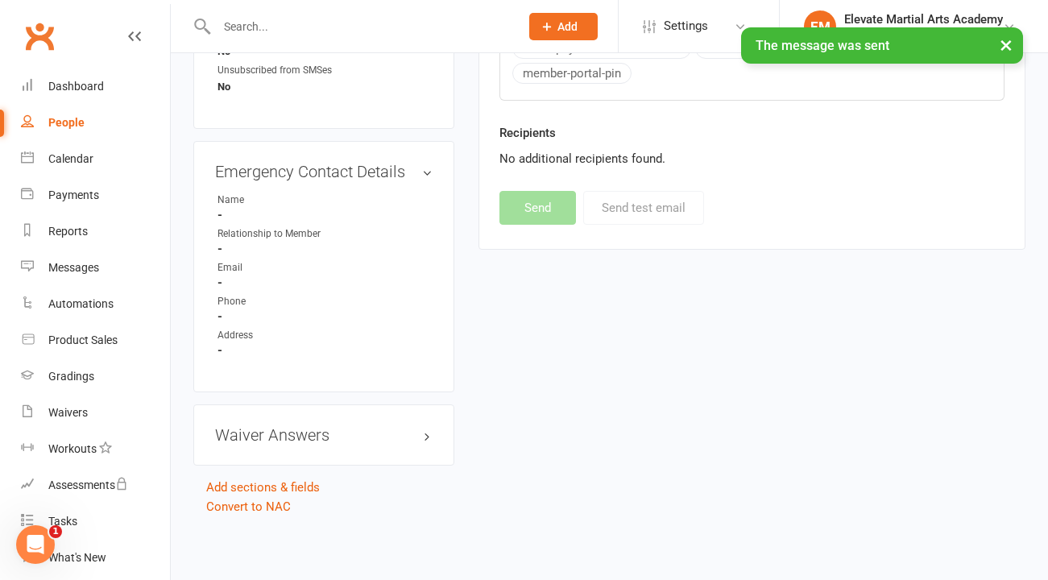
scroll to position [730, 0]
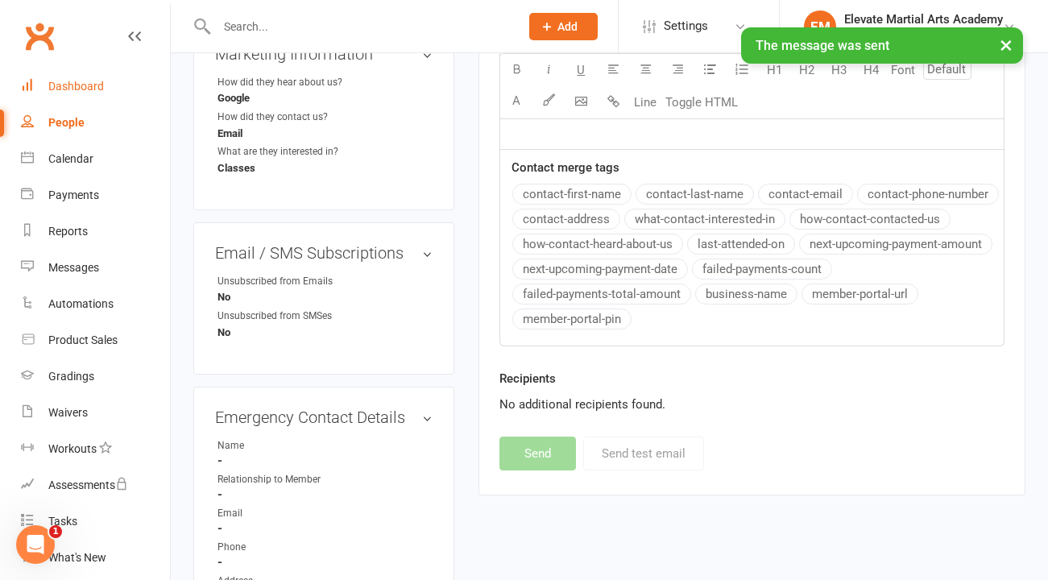
click at [91, 86] on div "Dashboard" at bounding box center [76, 86] width 56 height 13
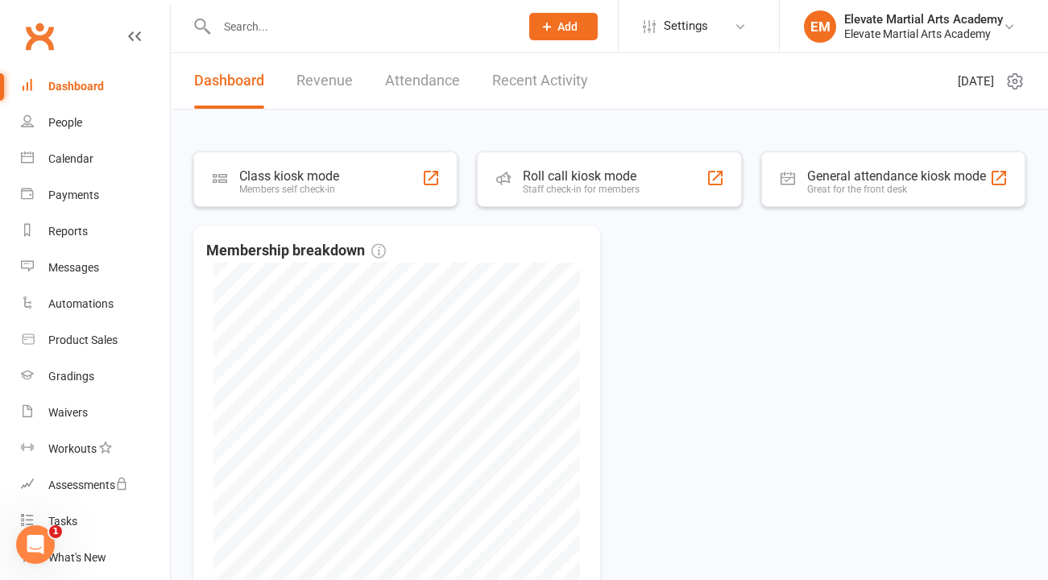
click at [519, 79] on link "Recent Activity" at bounding box center [540, 81] width 96 height 56
